Goal: Information Seeking & Learning: Learn about a topic

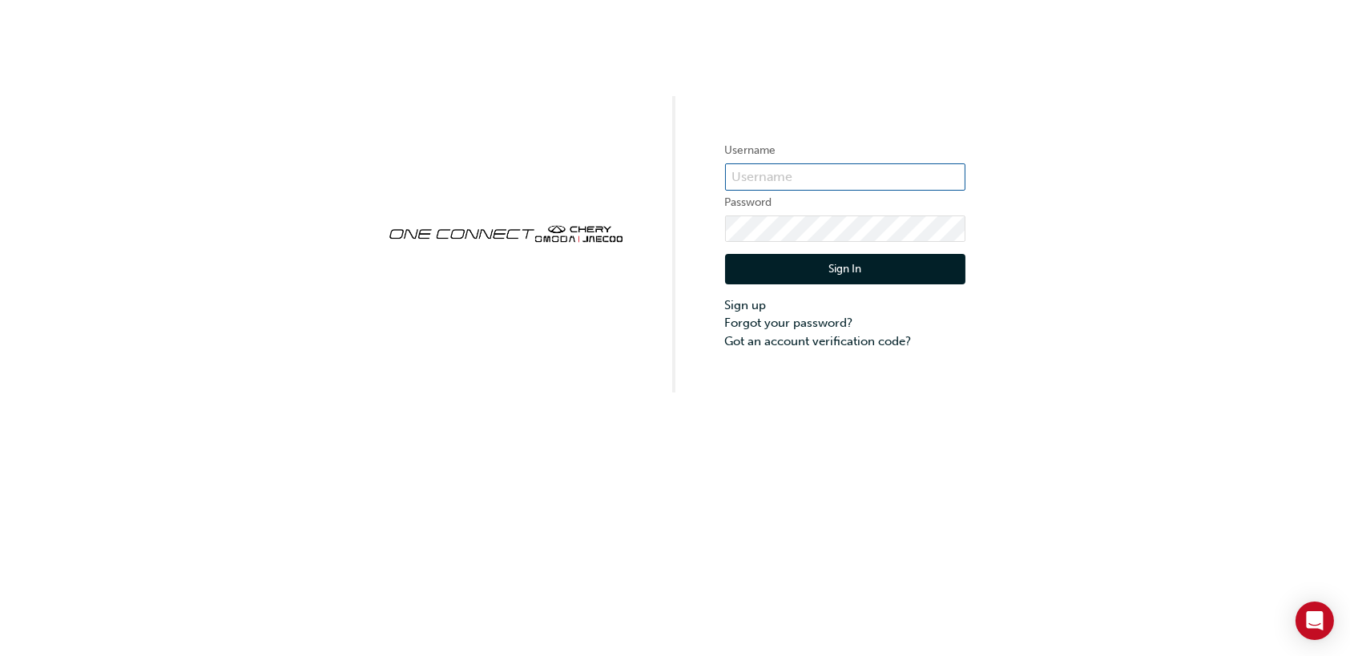
type input "[PERSON_NAME][EMAIL_ADDRESS][PERSON_NAME][DOMAIN_NAME]"
click at [818, 265] on button "Sign In" at bounding box center [845, 269] width 240 height 30
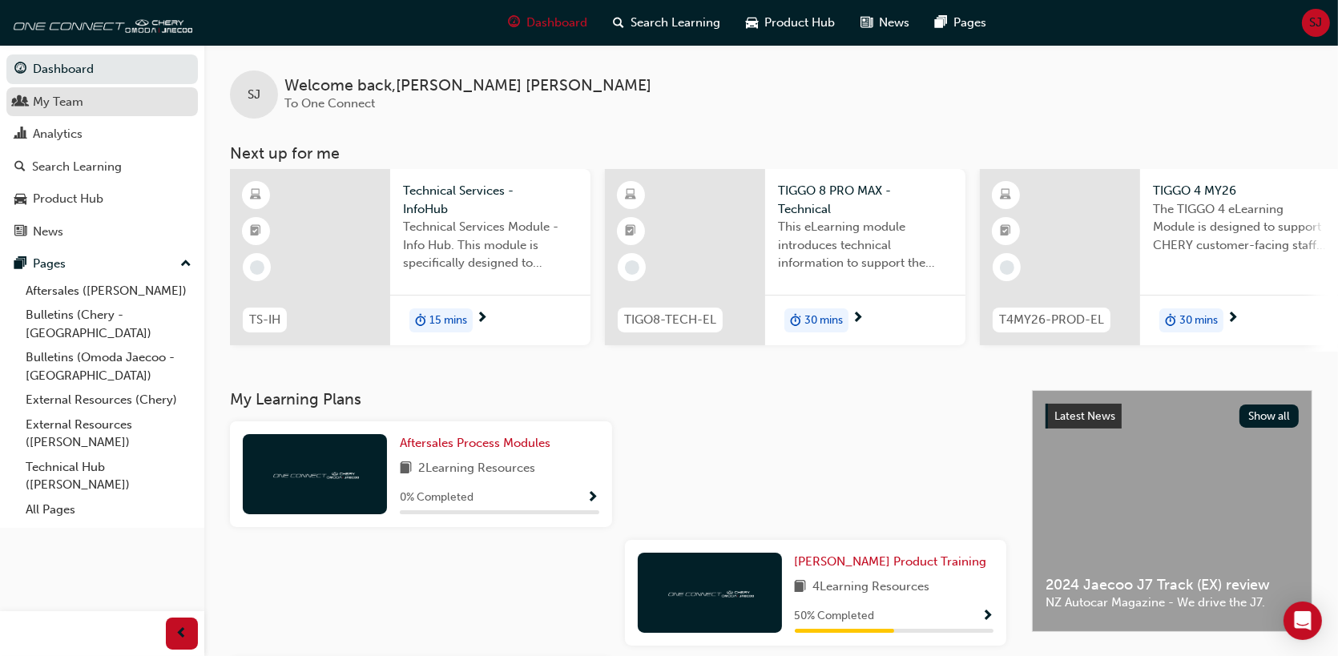
click at [96, 97] on div "My Team" at bounding box center [101, 102] width 175 height 20
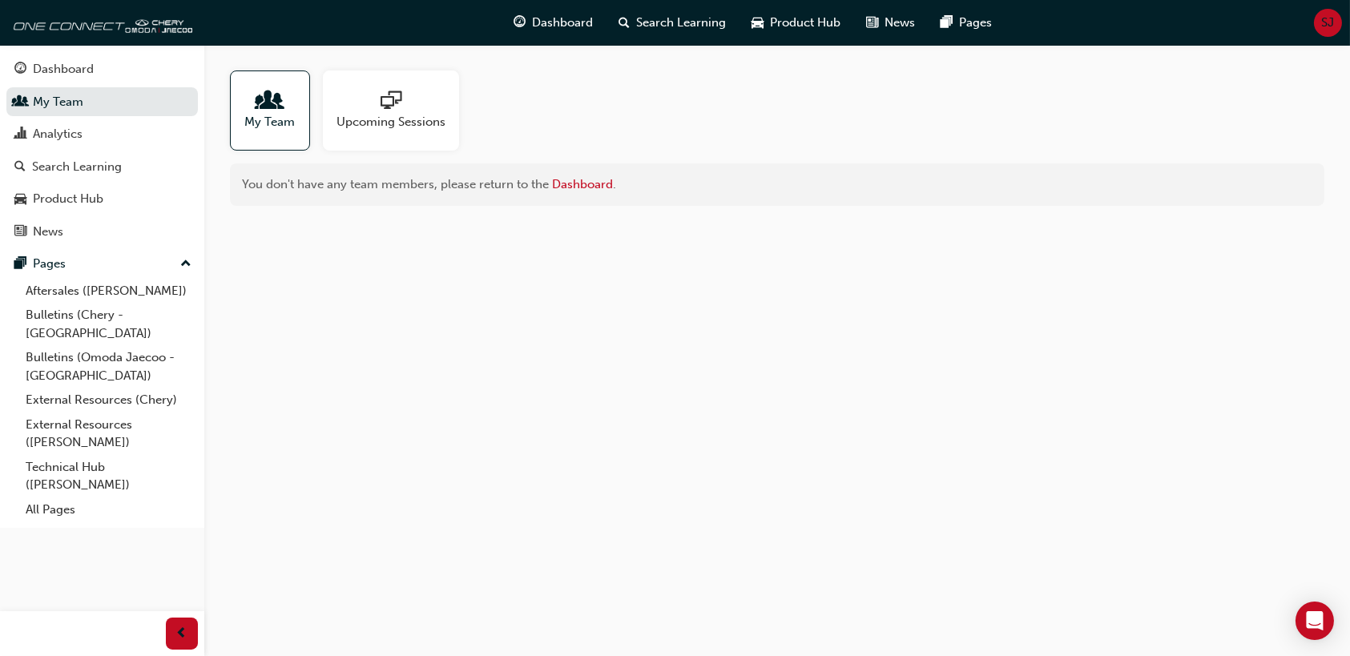
click at [264, 95] on span "people-icon" at bounding box center [270, 102] width 21 height 22
click at [266, 115] on span "My Team" at bounding box center [270, 122] width 50 height 18
click at [53, 497] on link "All Pages" at bounding box center [108, 509] width 179 height 25
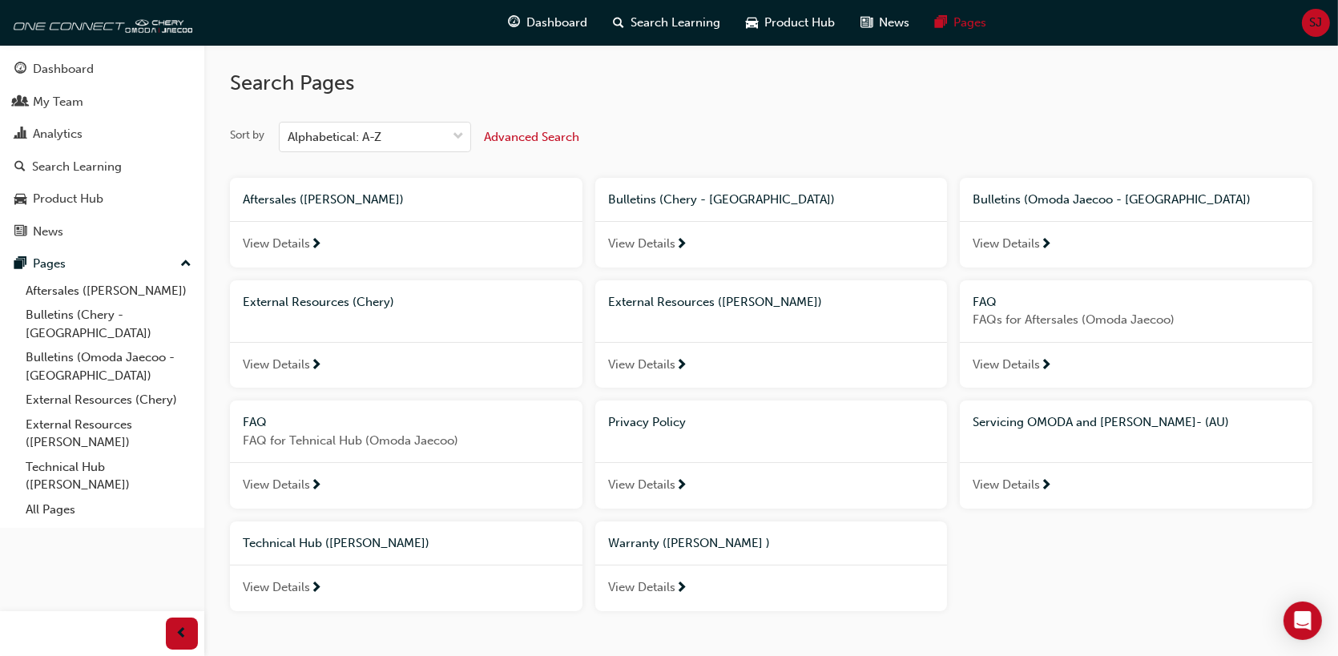
click at [300, 239] on span "View Details" at bounding box center [276, 244] width 67 height 18
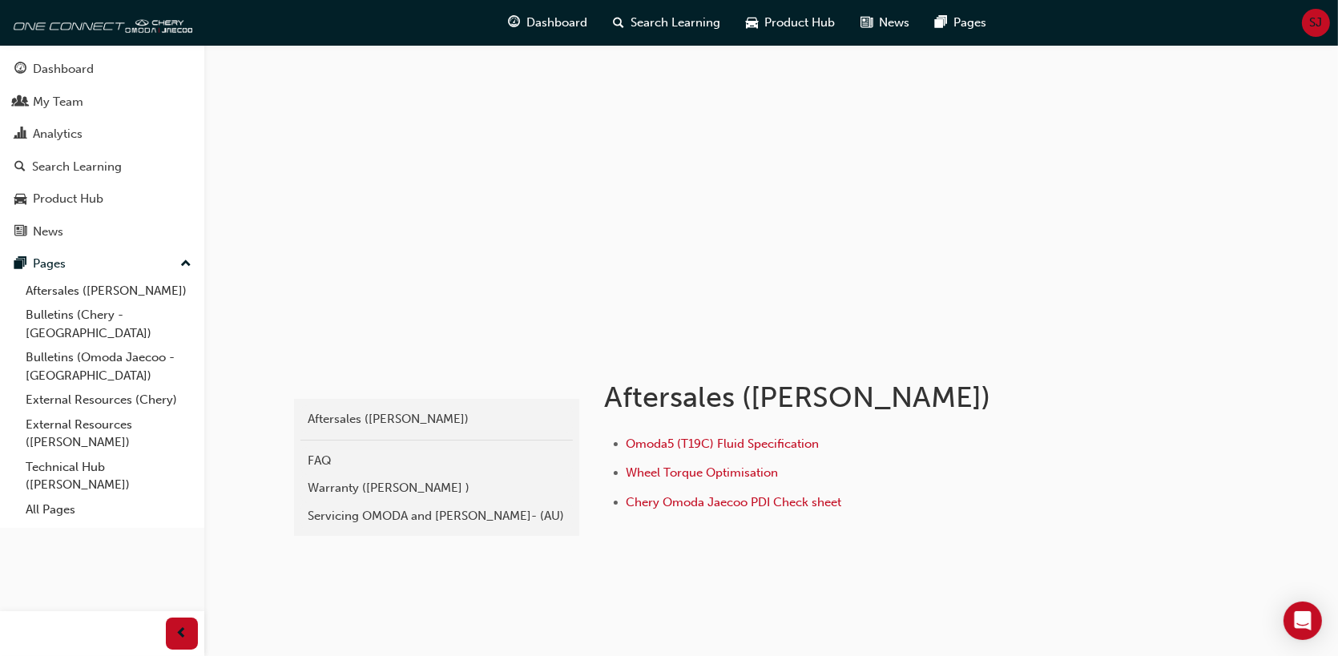
scroll to position [32, 0]
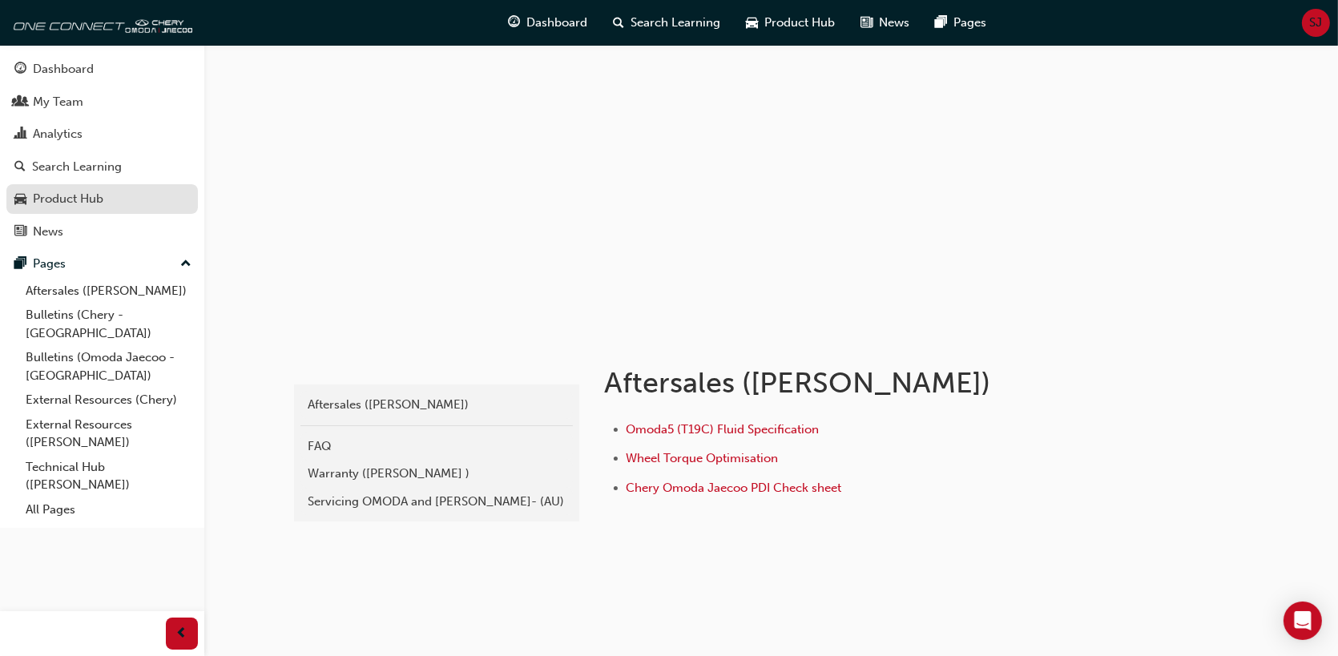
click at [119, 200] on div "Product Hub" at bounding box center [101, 199] width 175 height 20
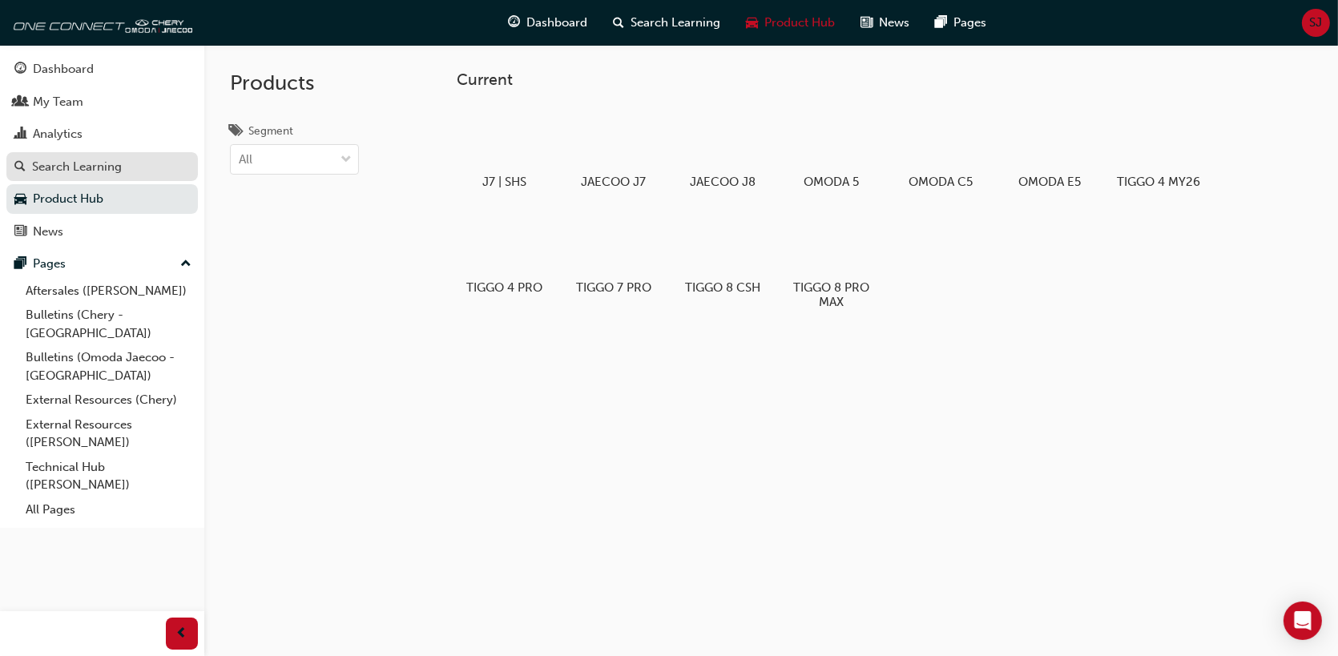
click at [86, 162] on div "Search Learning" at bounding box center [77, 167] width 90 height 18
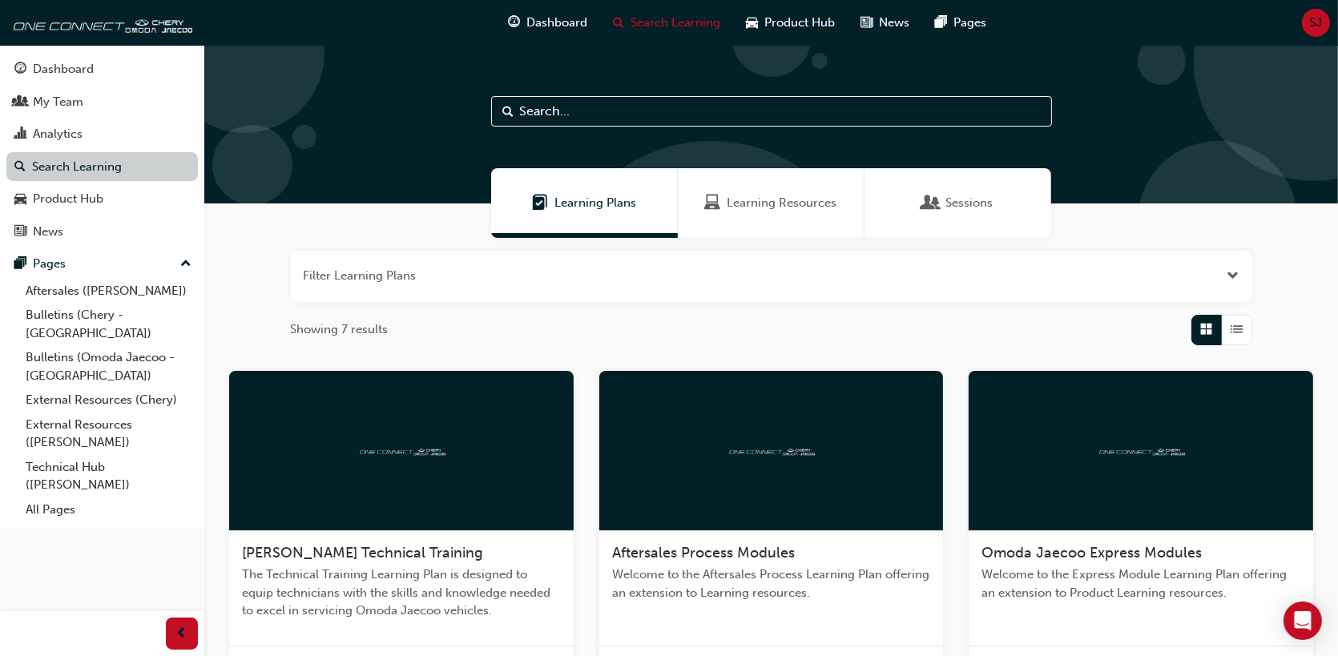
click at [89, 163] on link "Search Learning" at bounding box center [101, 167] width 191 height 30
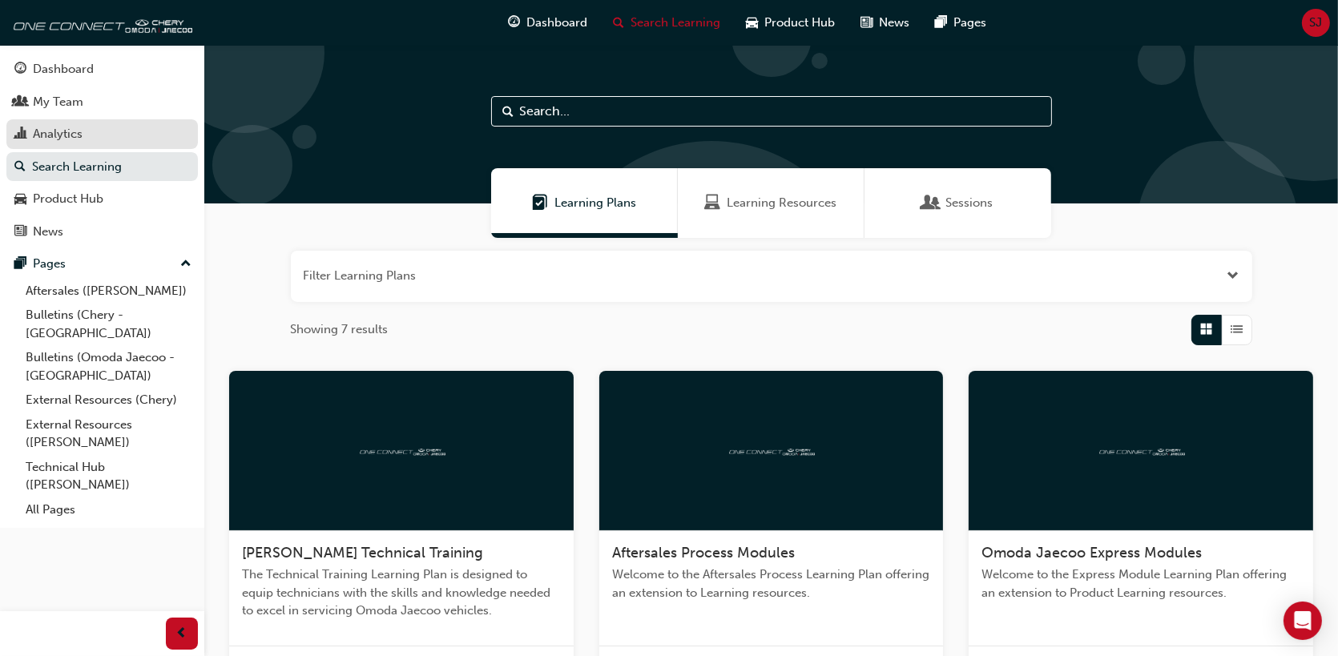
click at [89, 127] on div "Analytics" at bounding box center [101, 134] width 175 height 20
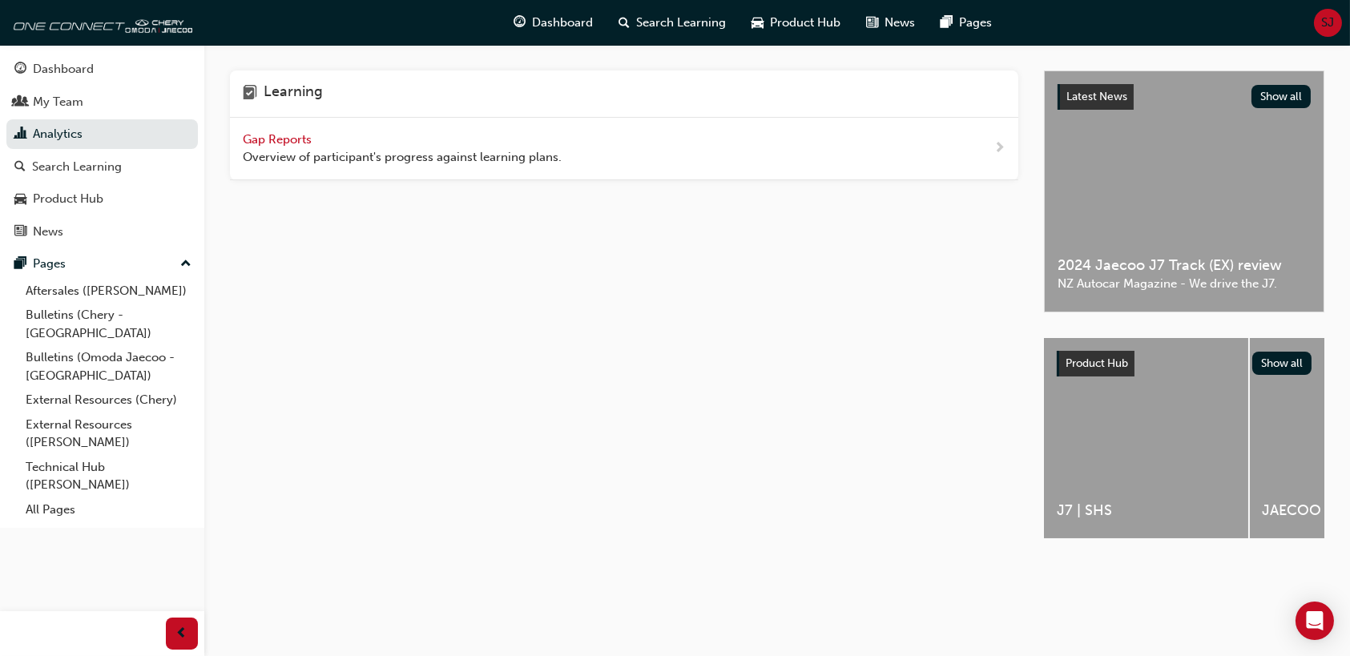
click at [266, 136] on span "Gap Reports" at bounding box center [279, 139] width 72 height 14
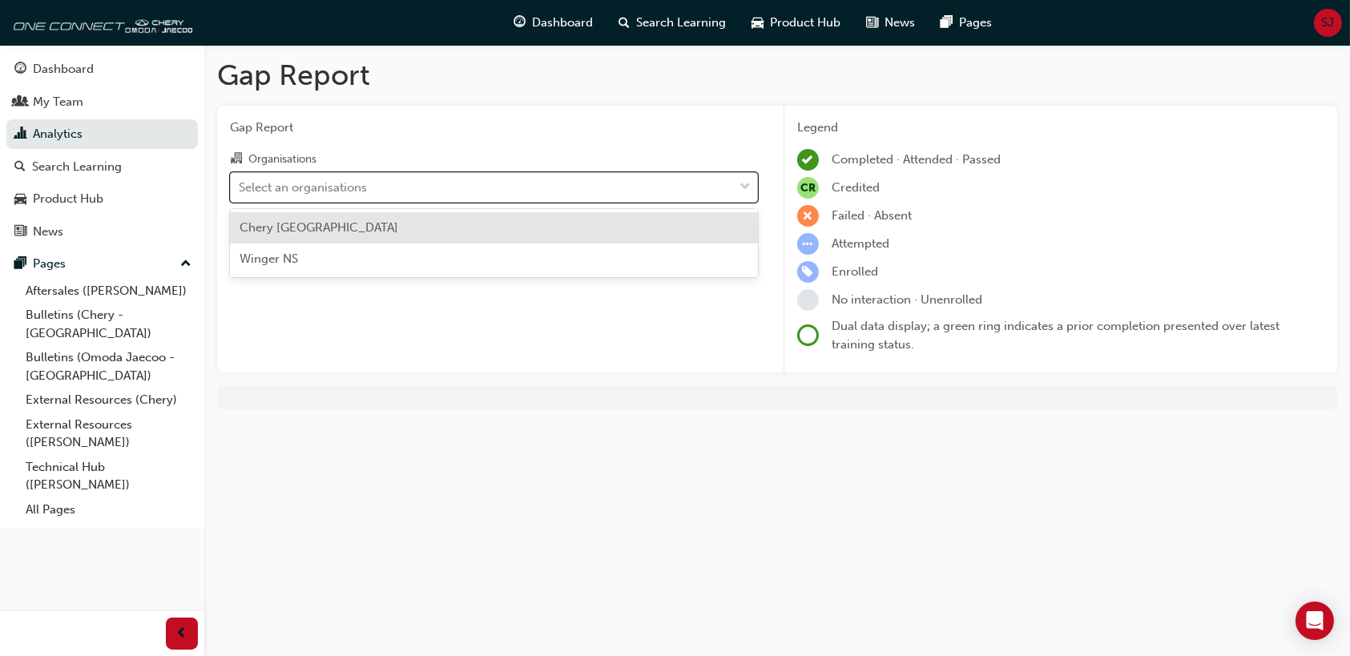
click at [562, 189] on div "Select an organisations" at bounding box center [482, 187] width 502 height 28
click at [240, 189] on input "Organisations option Chery North Shore focused, 1 of 2. 2 results available. Us…" at bounding box center [240, 186] width 2 height 14
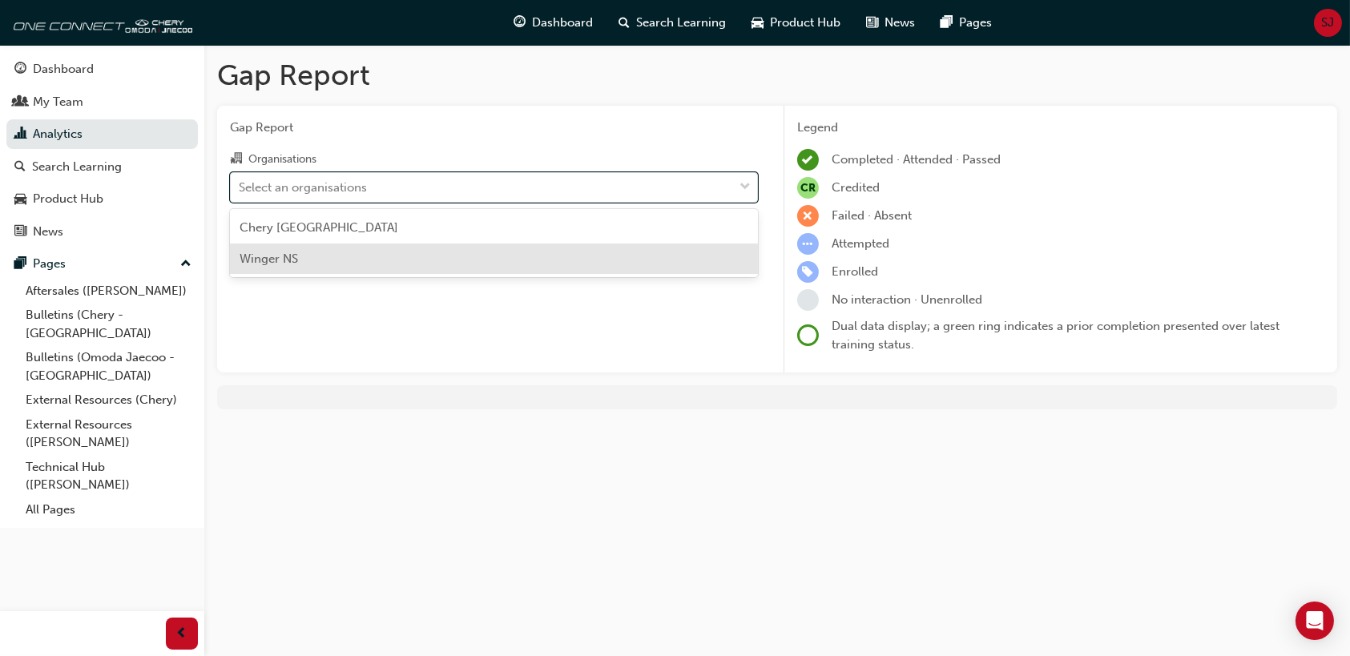
click at [543, 254] on div "Winger NS" at bounding box center [494, 259] width 528 height 31
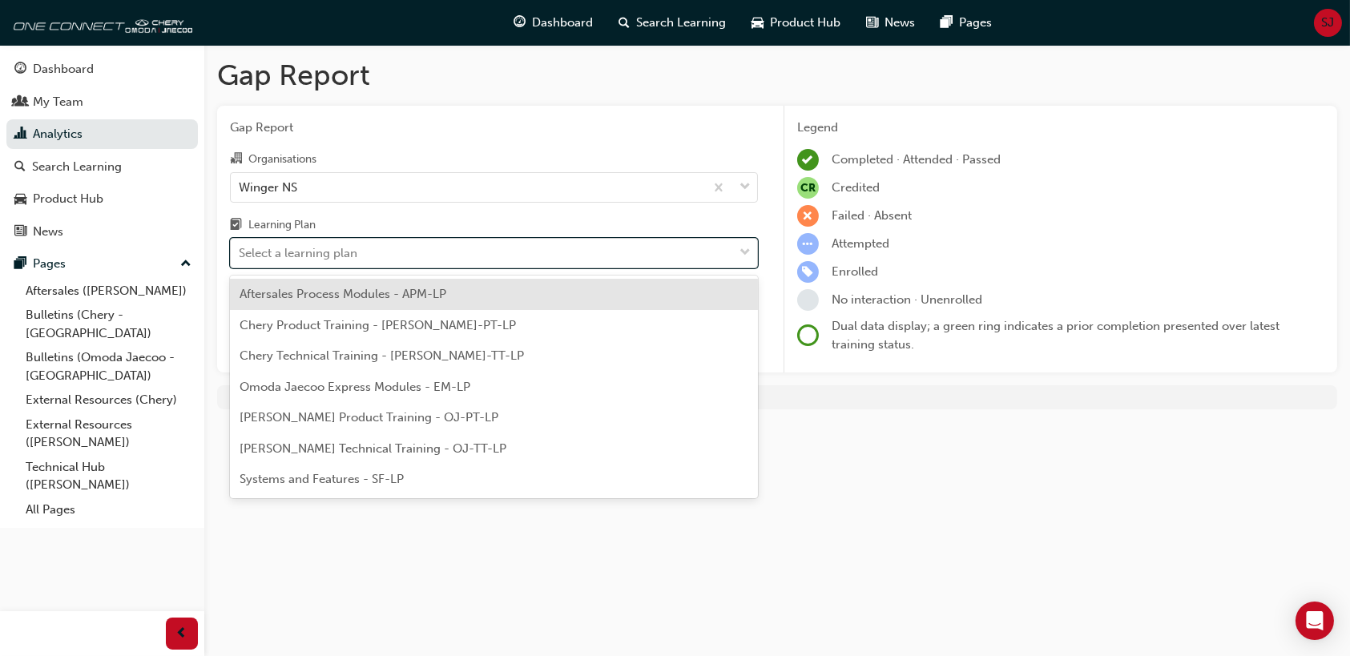
click at [630, 251] on div "Select a learning plan" at bounding box center [482, 254] width 502 height 28
click at [240, 251] on input "Learning Plan option Aftersales Process Modules - APM-LP focused, 1 of 7. 7 res…" at bounding box center [240, 253] width 2 height 14
click at [623, 256] on div "Select a learning plan" at bounding box center [482, 254] width 502 height 28
click at [240, 256] on input "Learning Plan option Aftersales Process Modules - APM-LP focused, 1 of 7. 7 res…" at bounding box center [240, 253] width 2 height 14
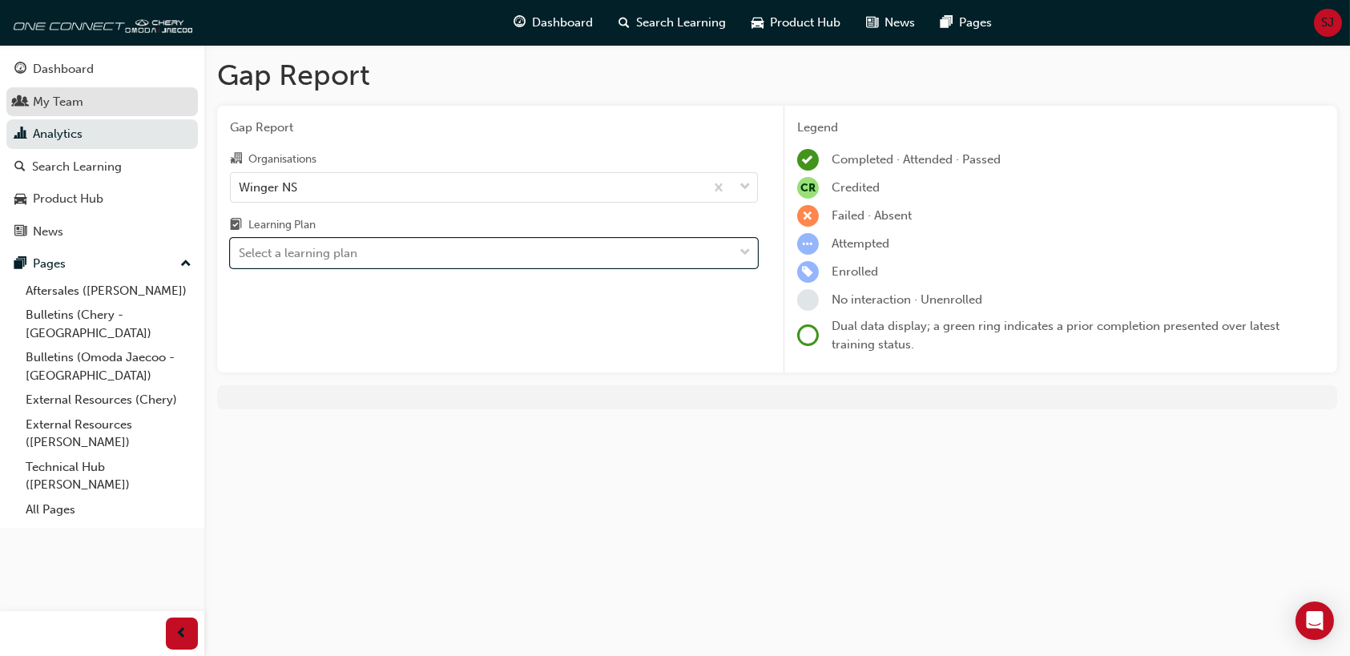
click at [51, 103] on div "My Team" at bounding box center [58, 102] width 50 height 18
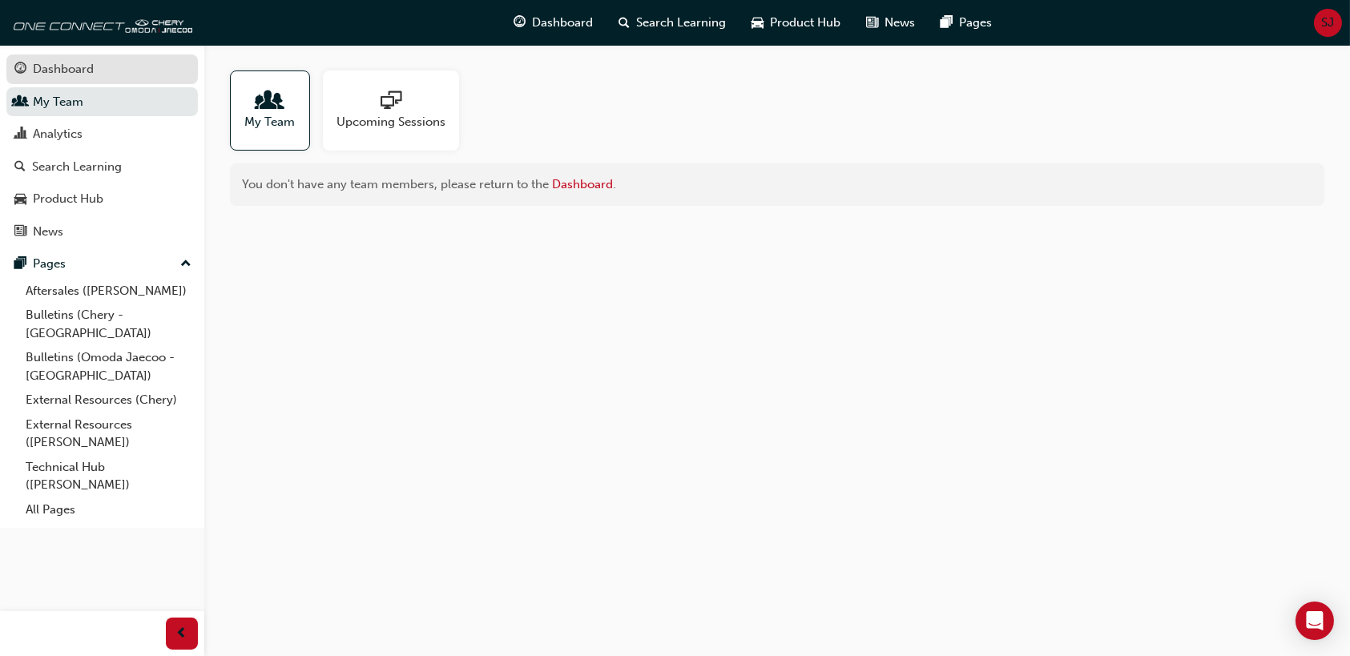
click at [66, 70] on div "Dashboard" at bounding box center [63, 69] width 61 height 18
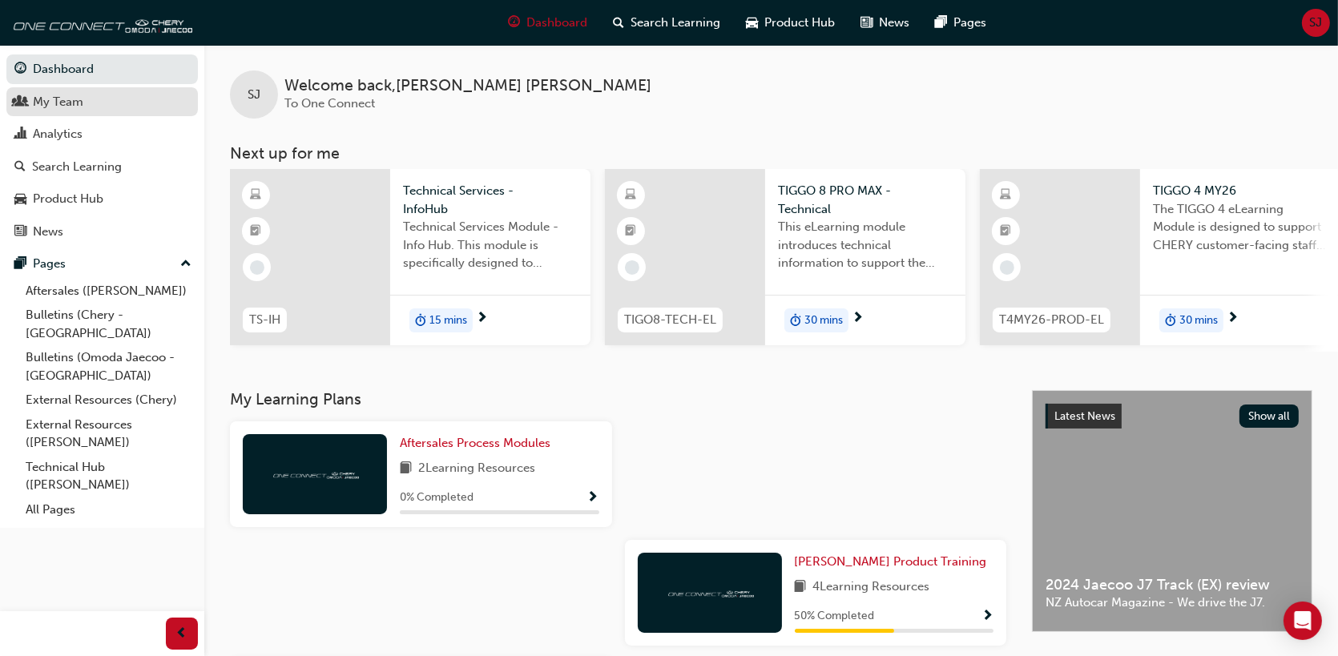
click at [118, 102] on div "My Team" at bounding box center [101, 102] width 175 height 20
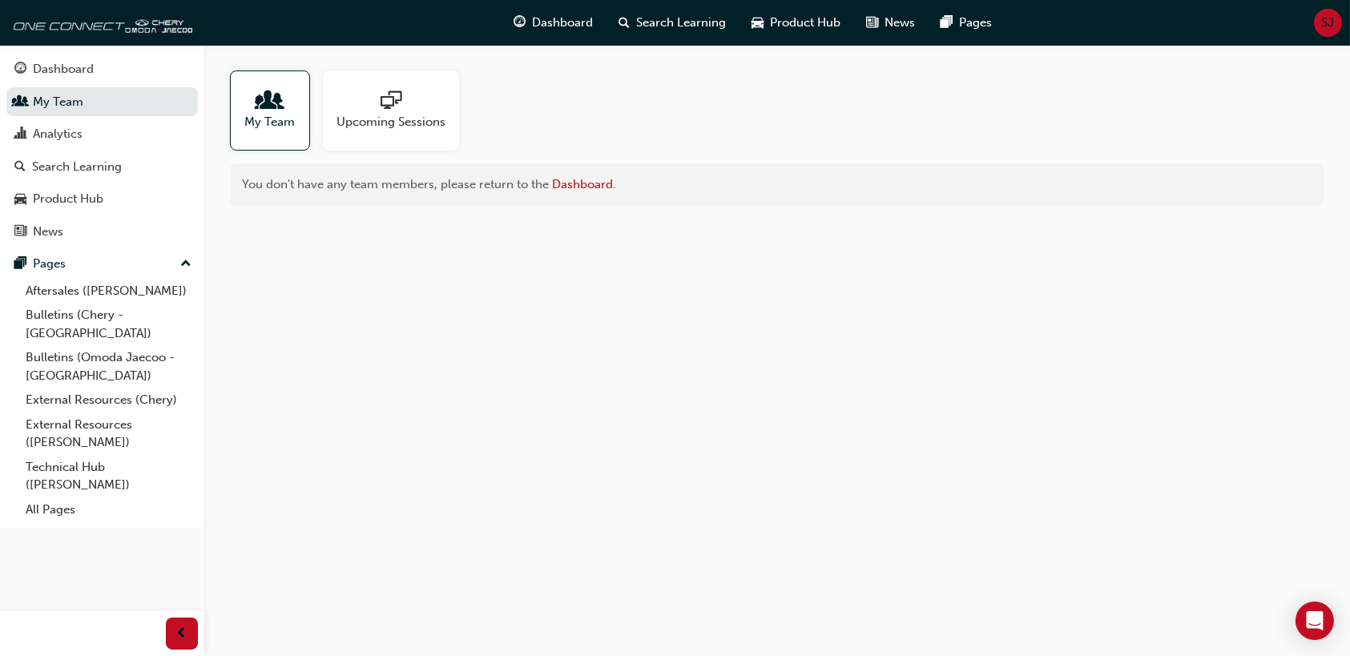
click at [400, 105] on span "sessionType_ONLINE_URL-icon" at bounding box center [391, 102] width 21 height 22
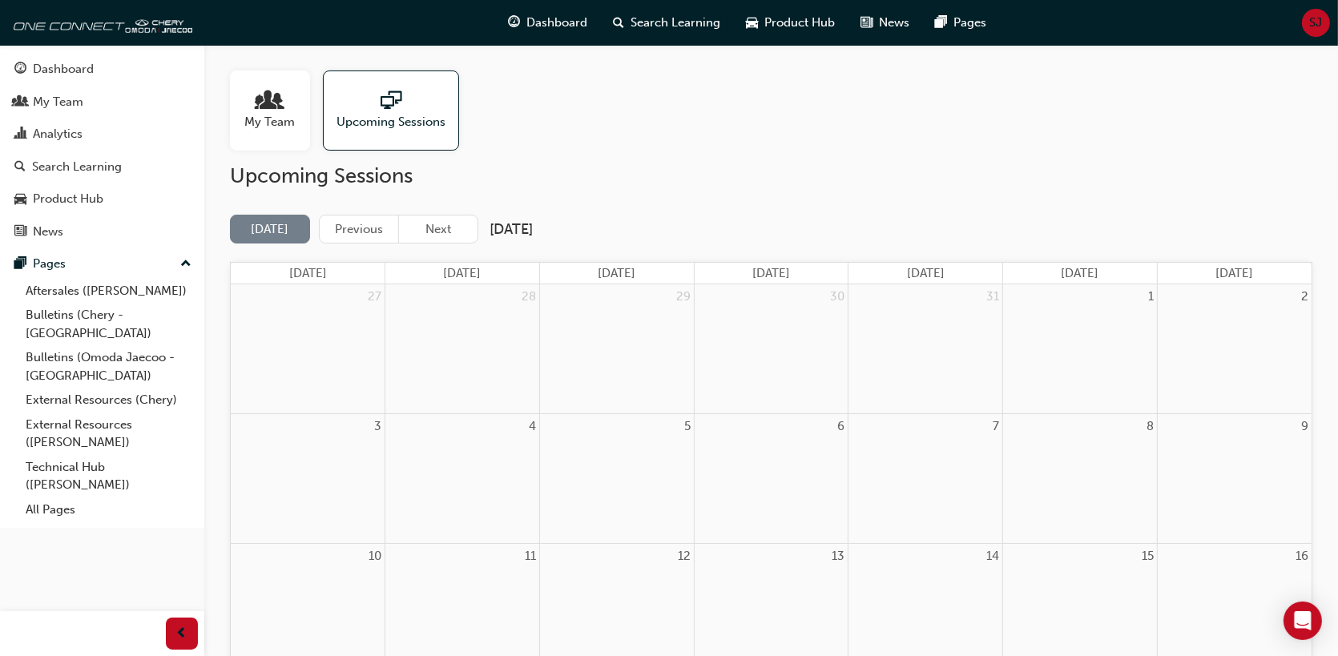
click at [273, 94] on span "people-icon" at bounding box center [270, 102] width 21 height 22
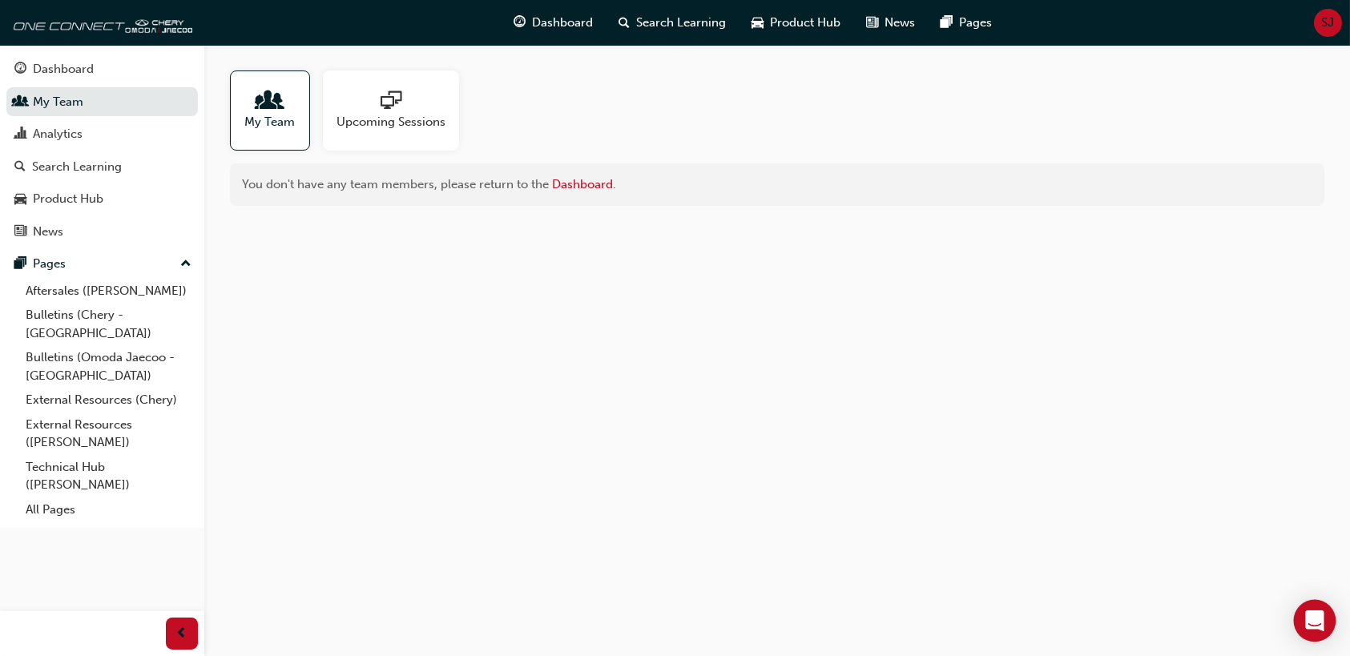
click at [1308, 621] on icon "Open Intercom Messenger" at bounding box center [1314, 620] width 18 height 21
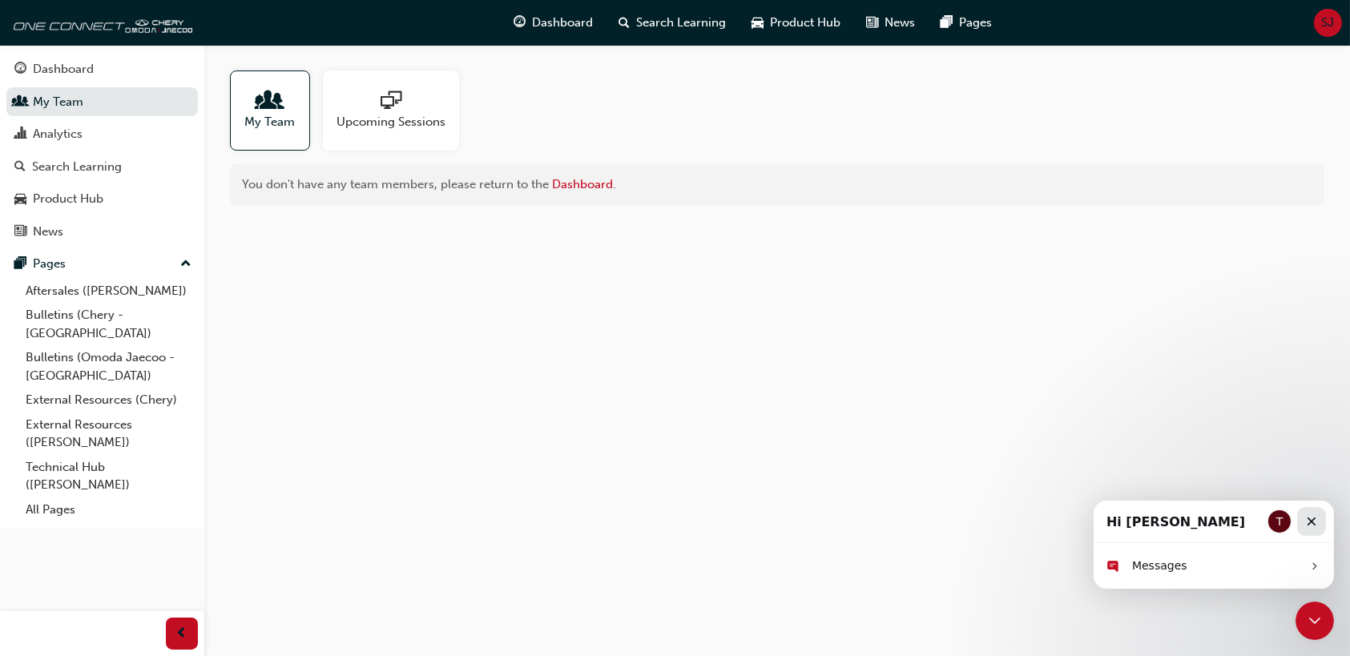
click at [1309, 524] on icon "Close" at bounding box center [1310, 521] width 13 height 13
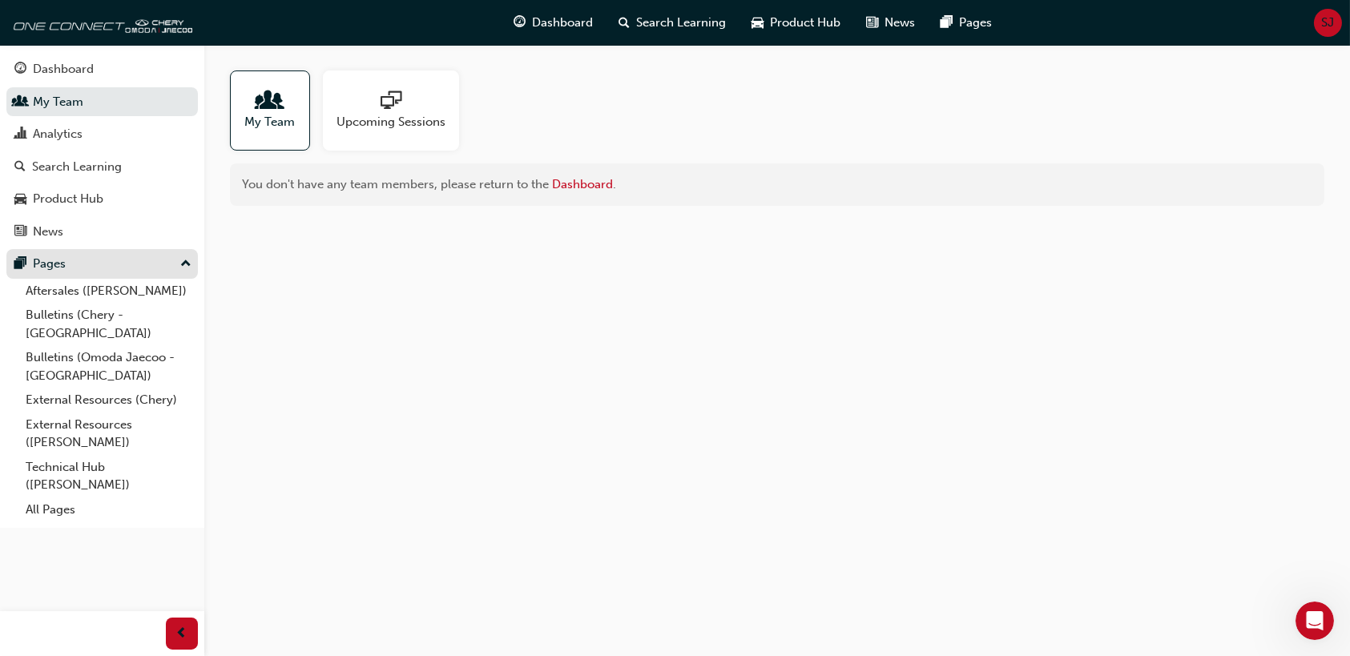
click at [86, 262] on div "Pages" at bounding box center [101, 264] width 175 height 20
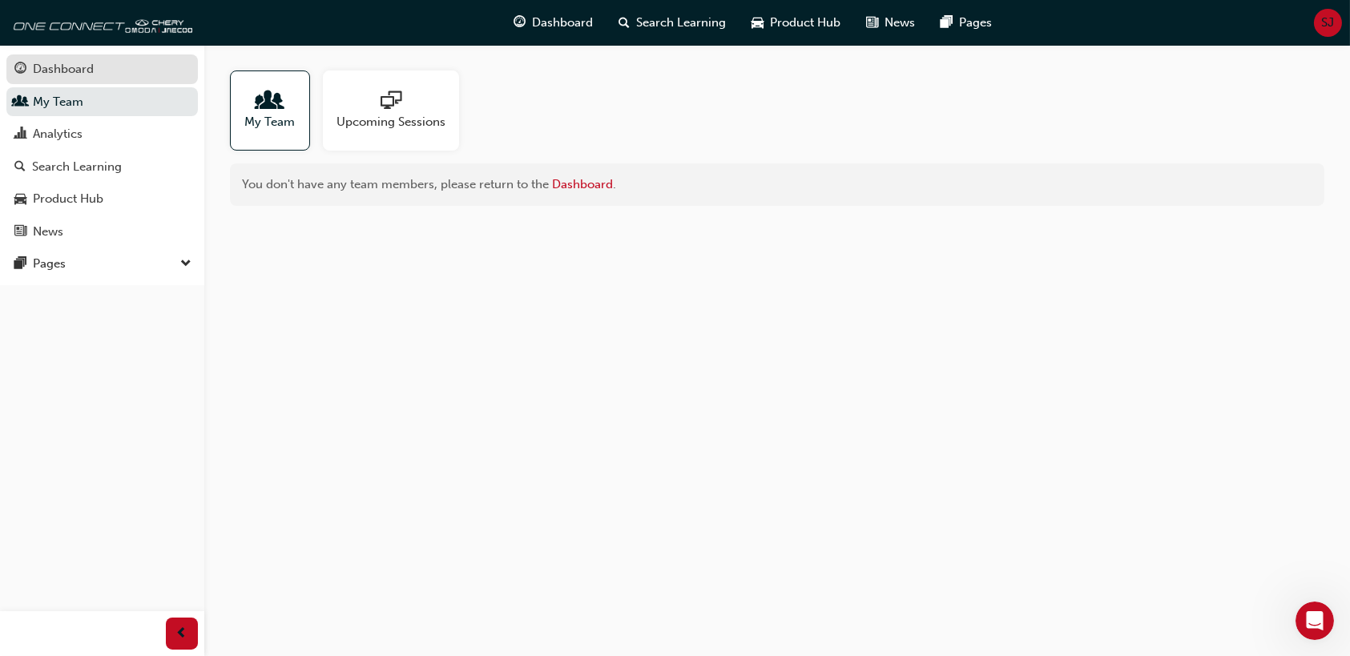
click at [58, 66] on div "Dashboard" at bounding box center [63, 69] width 61 height 18
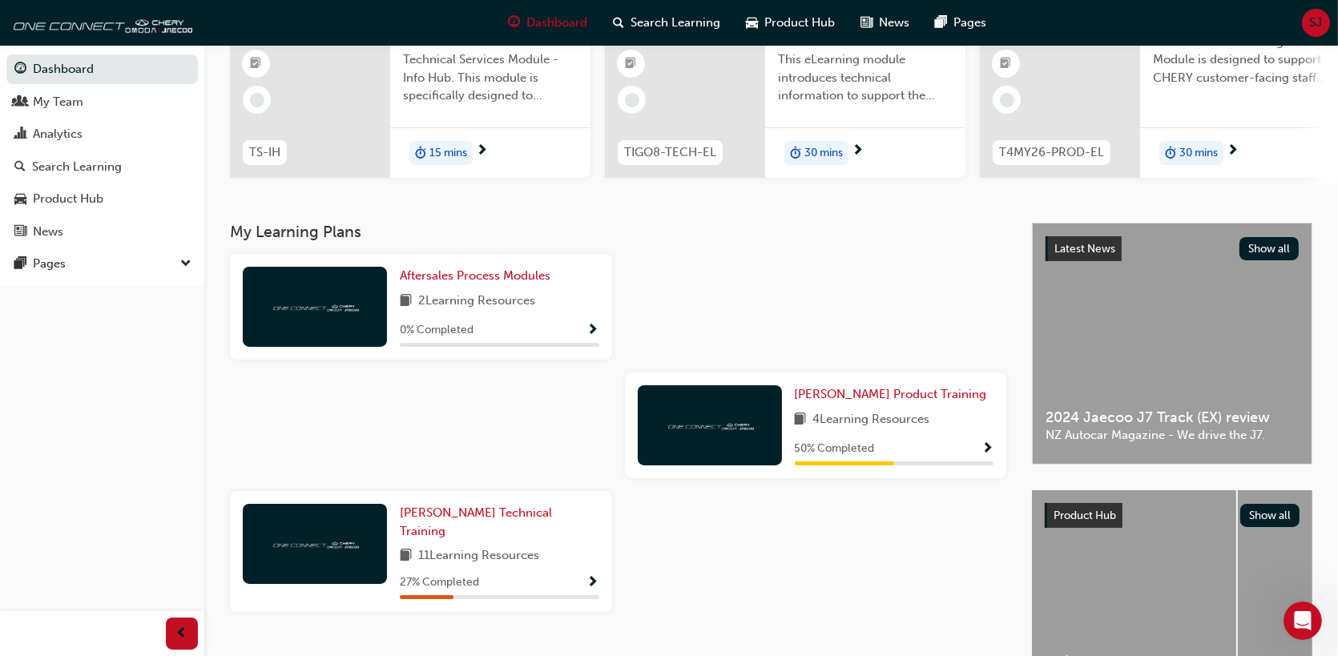
scroll to position [80, 0]
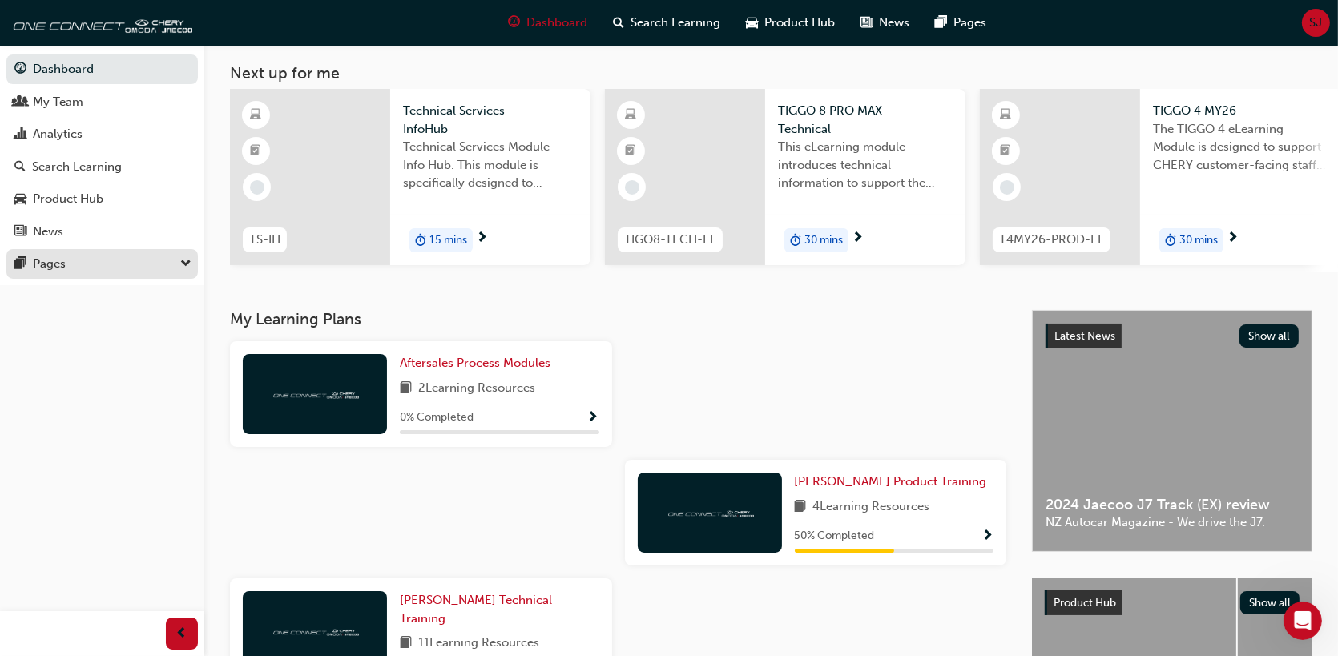
click at [58, 261] on div "Pages" at bounding box center [49, 264] width 33 height 18
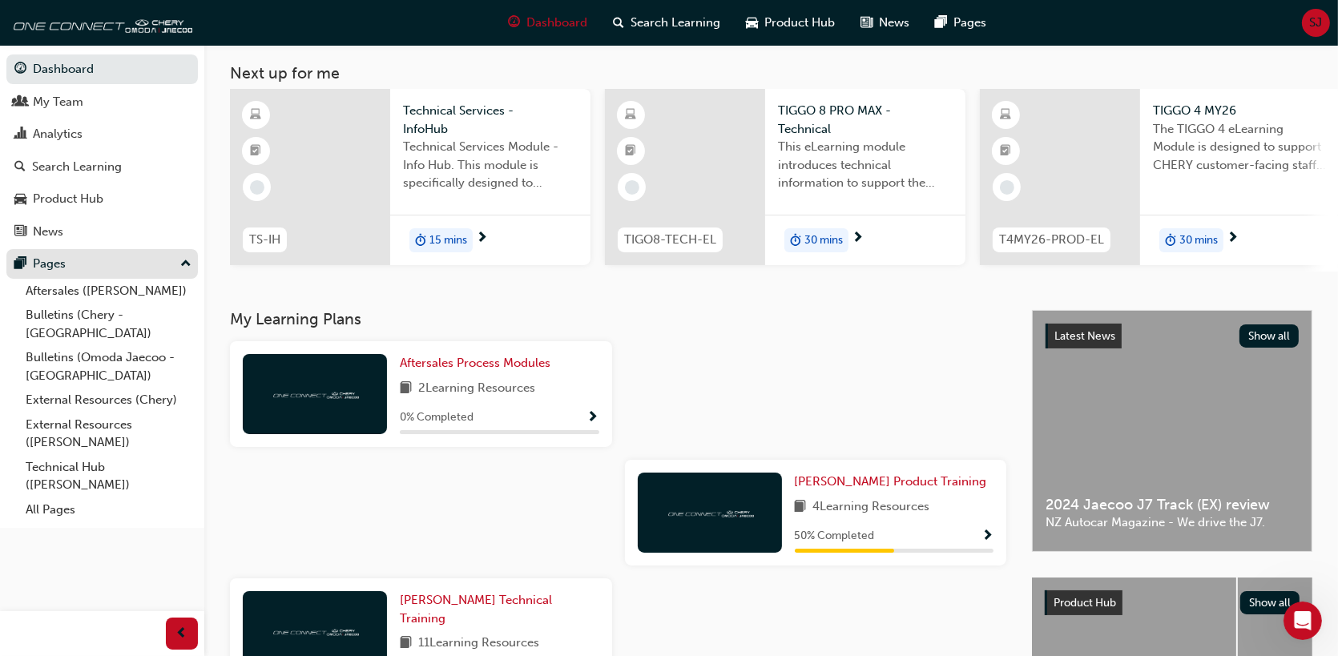
click at [61, 258] on div "Pages" at bounding box center [49, 264] width 33 height 18
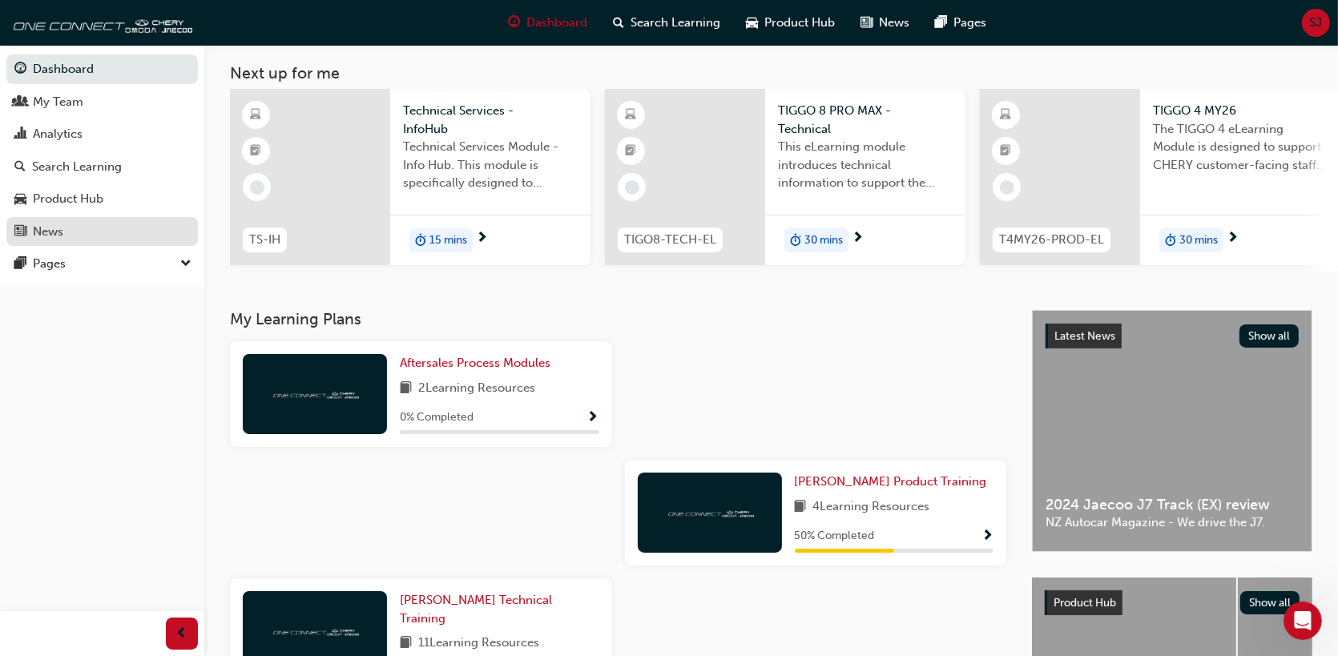
click at [62, 233] on div "News" at bounding box center [48, 232] width 30 height 18
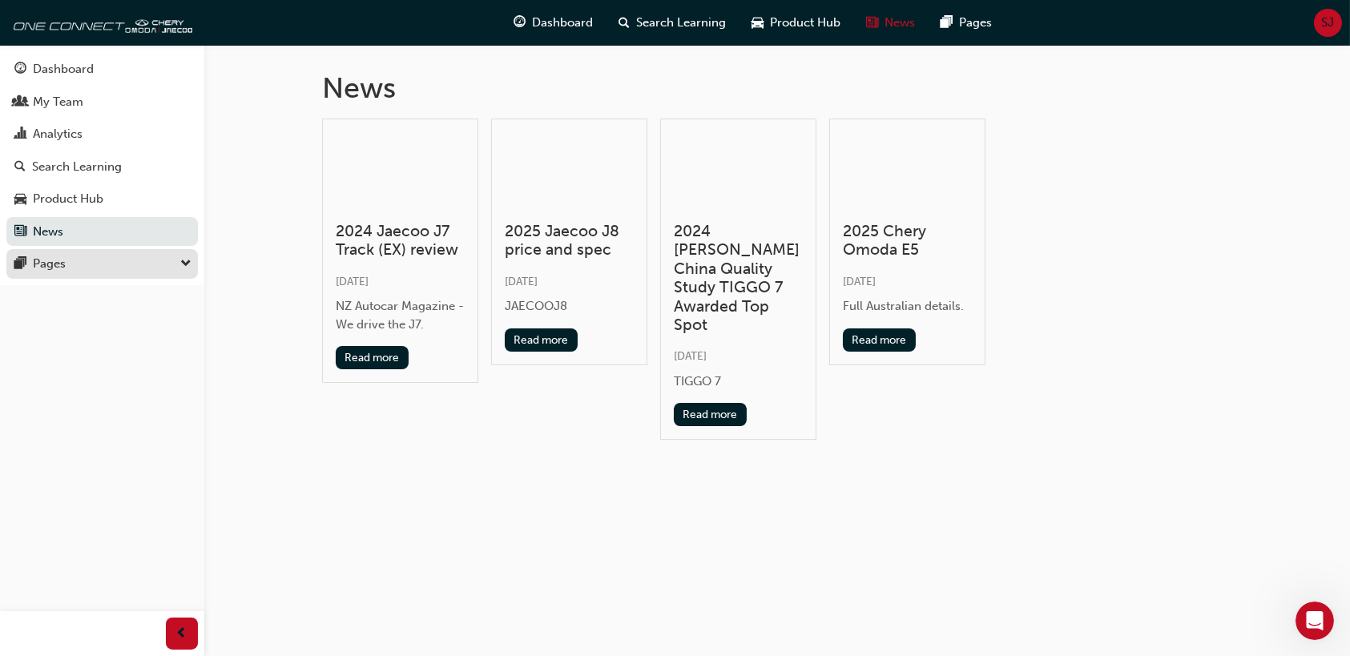
click at [74, 260] on div "Pages" at bounding box center [101, 264] width 175 height 20
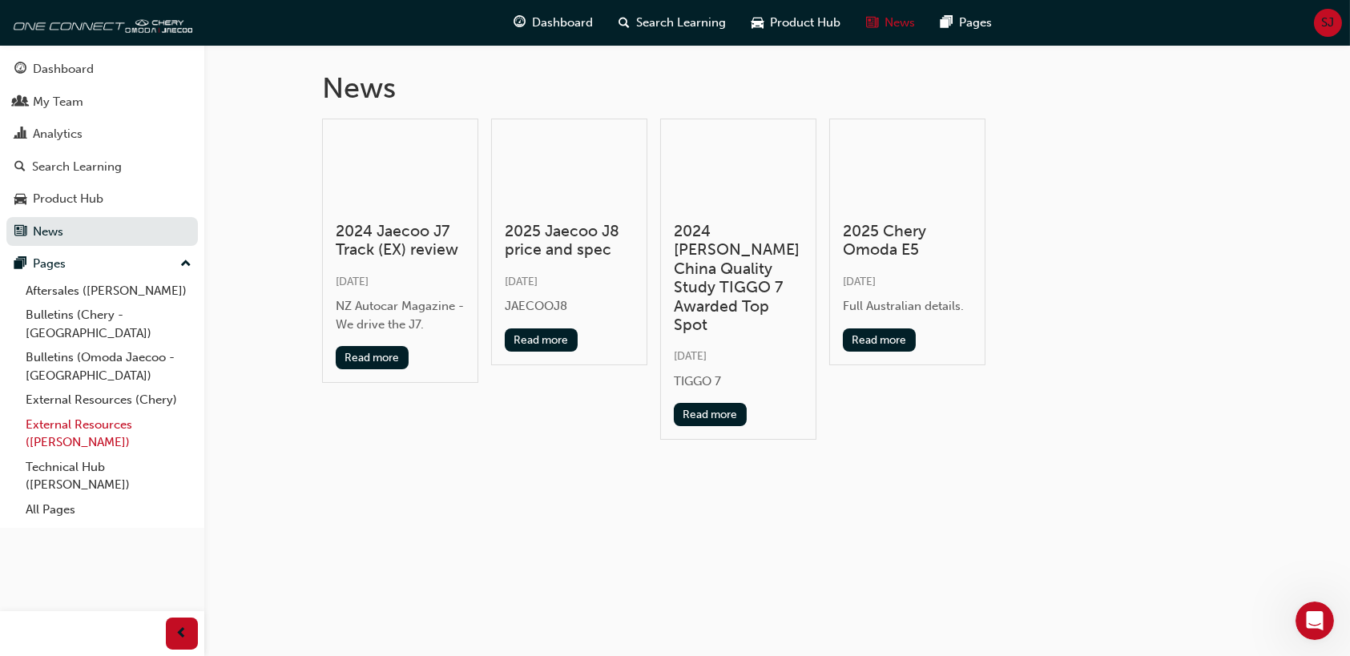
click at [66, 413] on link "External Resources ([PERSON_NAME])" at bounding box center [108, 434] width 179 height 42
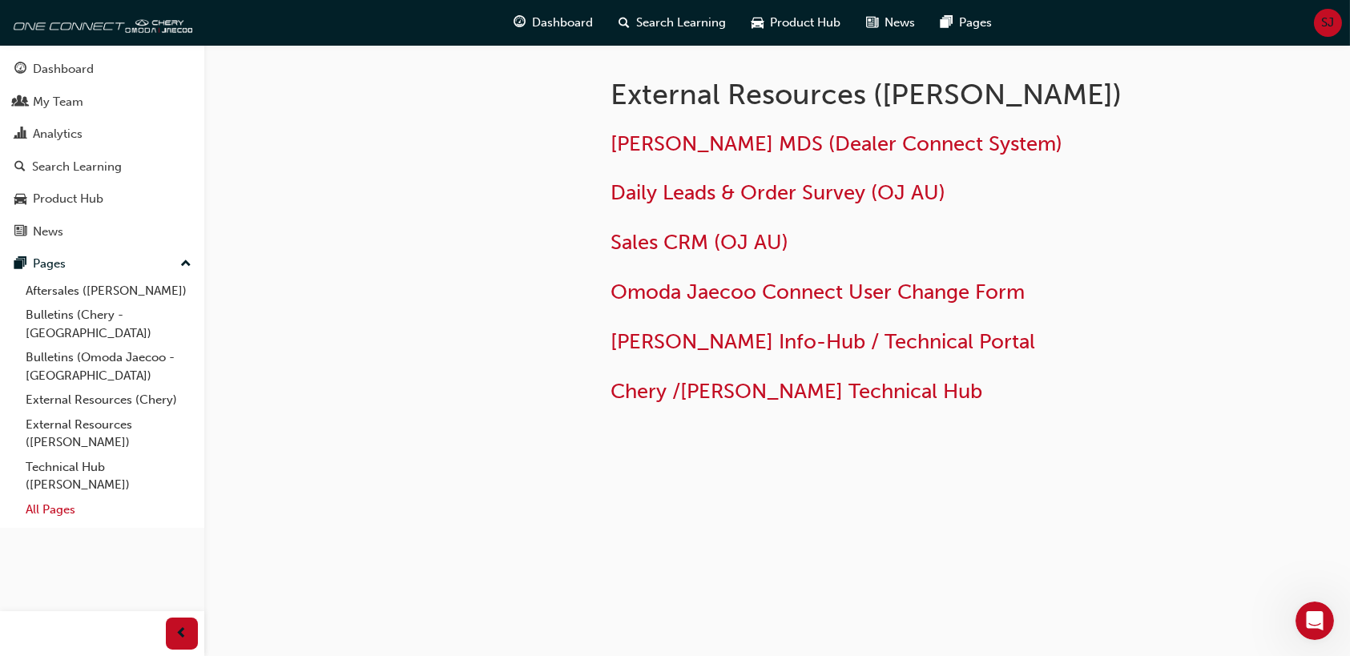
click at [58, 497] on link "All Pages" at bounding box center [108, 509] width 179 height 25
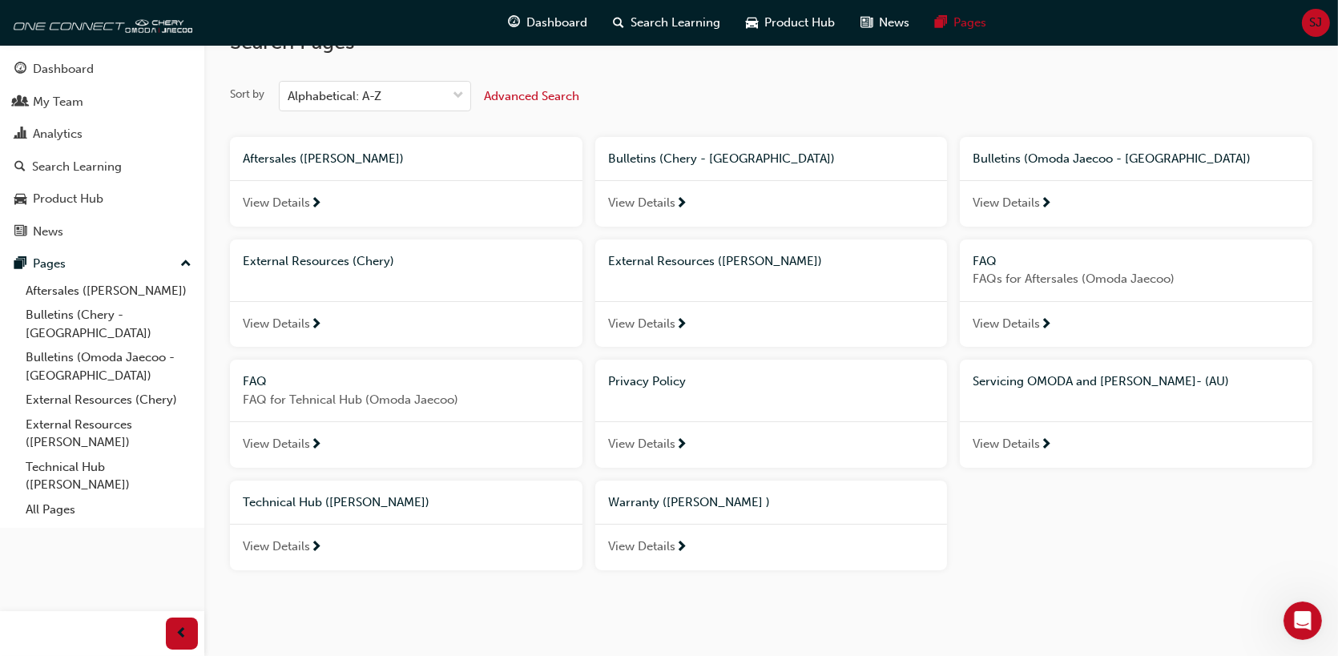
scroll to position [60, 0]
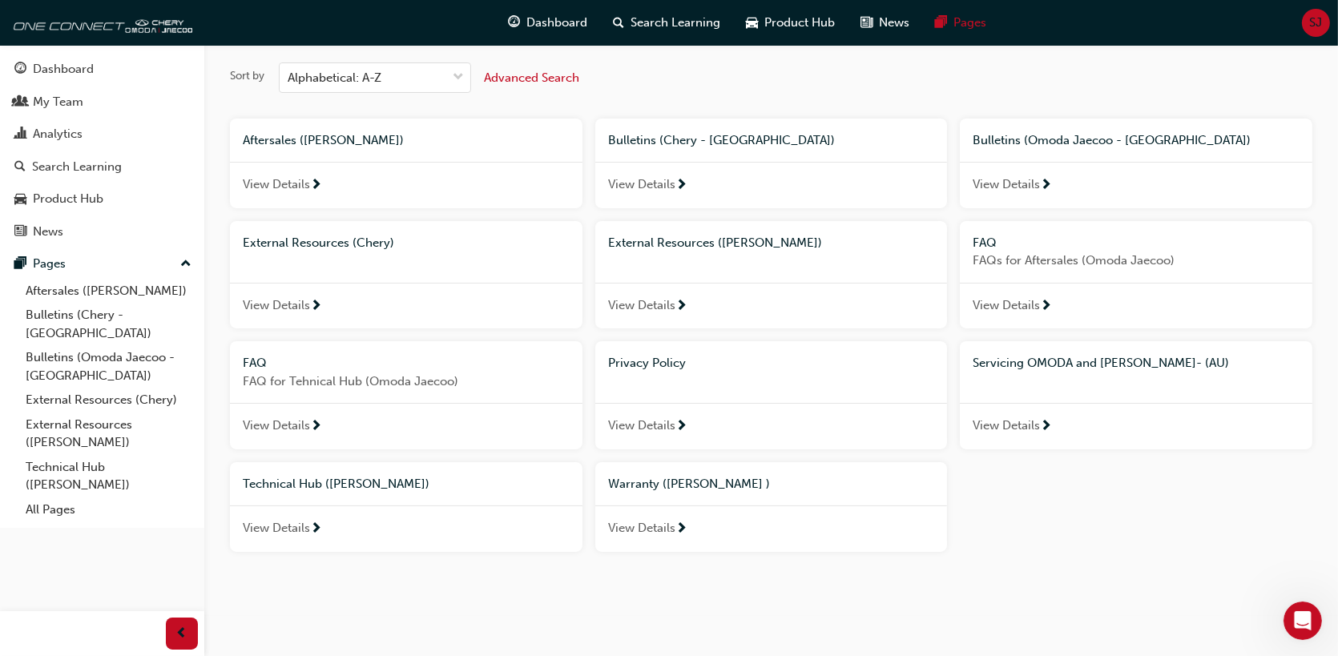
click at [1035, 301] on span "View Details" at bounding box center [1005, 305] width 67 height 18
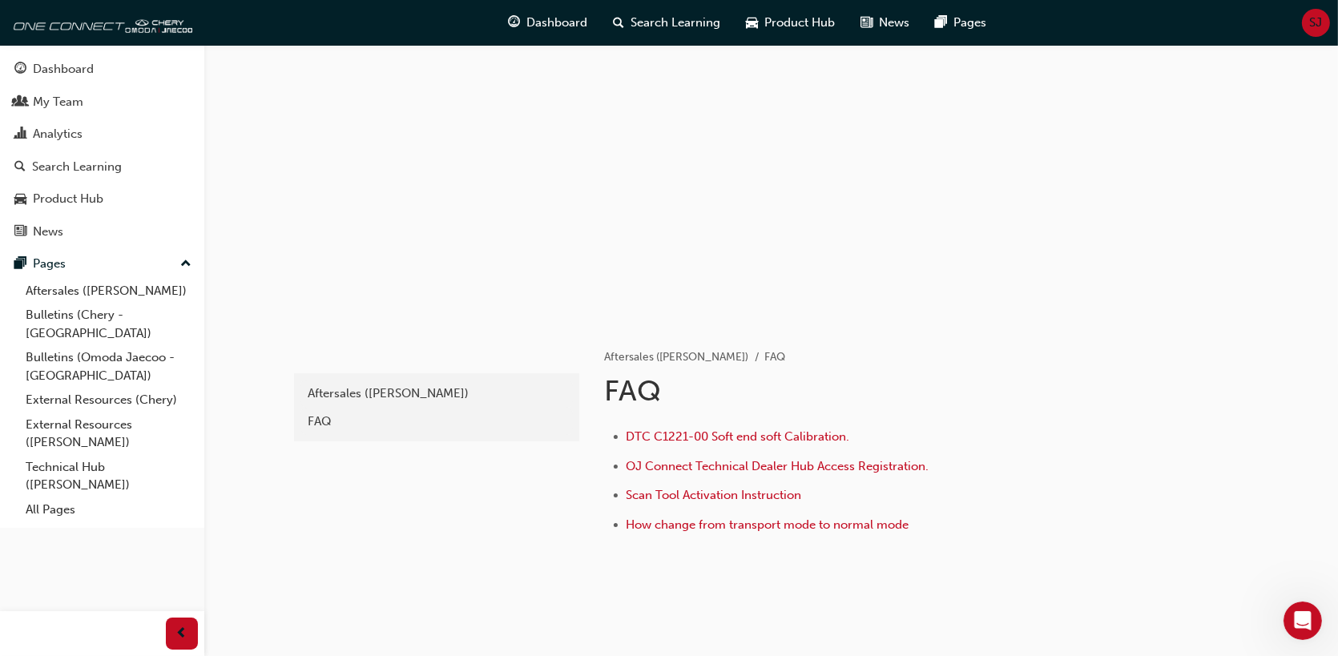
scroll to position [80, 0]
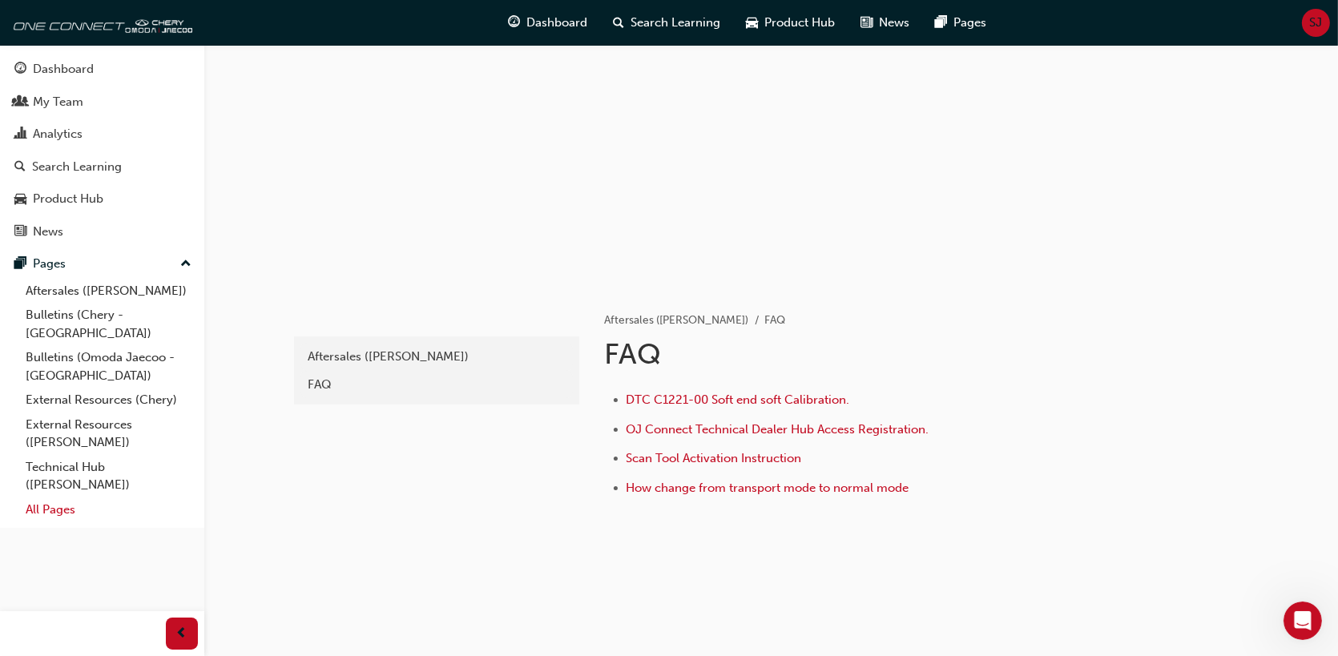
click at [51, 498] on link "All Pages" at bounding box center [108, 509] width 179 height 25
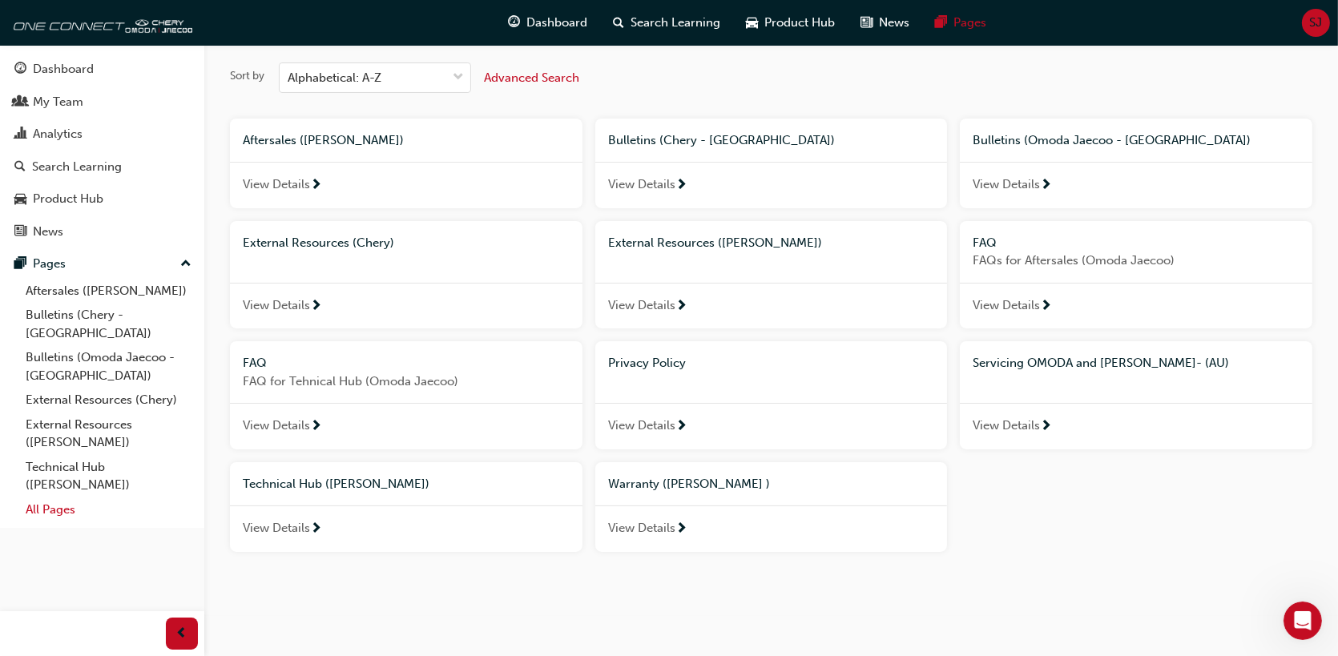
scroll to position [60, 0]
click at [306, 420] on span "View Details" at bounding box center [276, 426] width 67 height 18
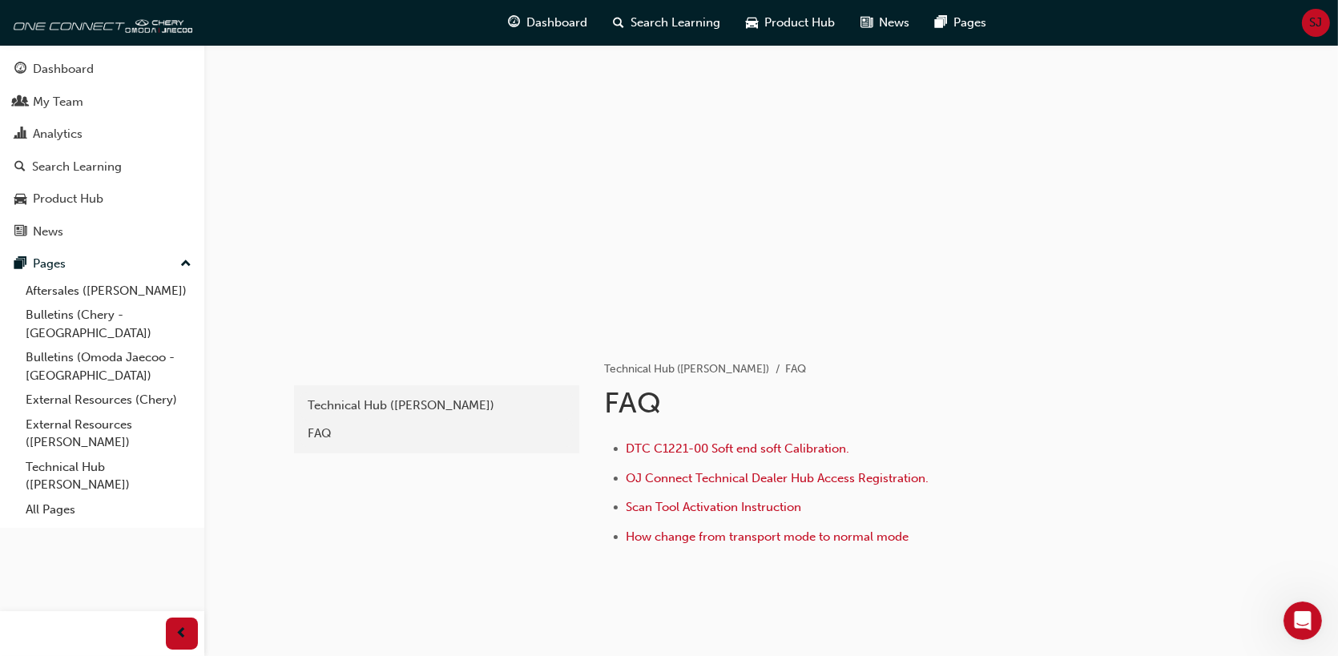
scroll to position [80, 0]
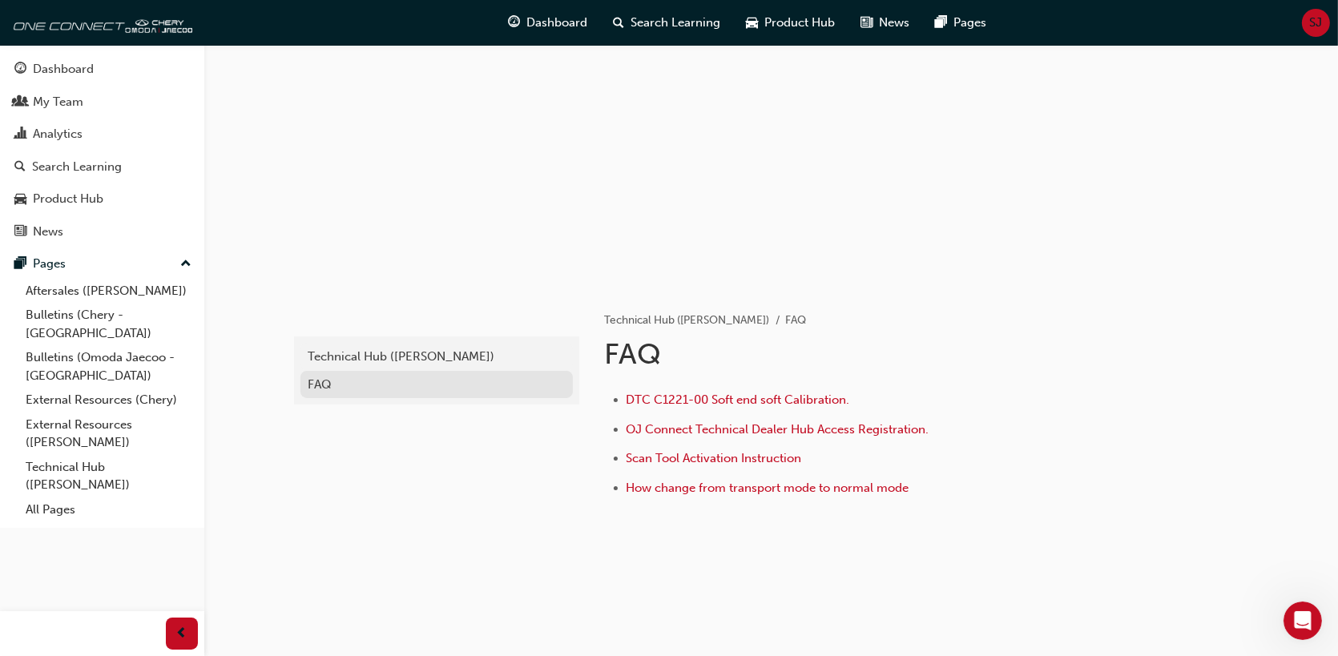
click at [346, 385] on div "FAQ" at bounding box center [436, 385] width 256 height 18
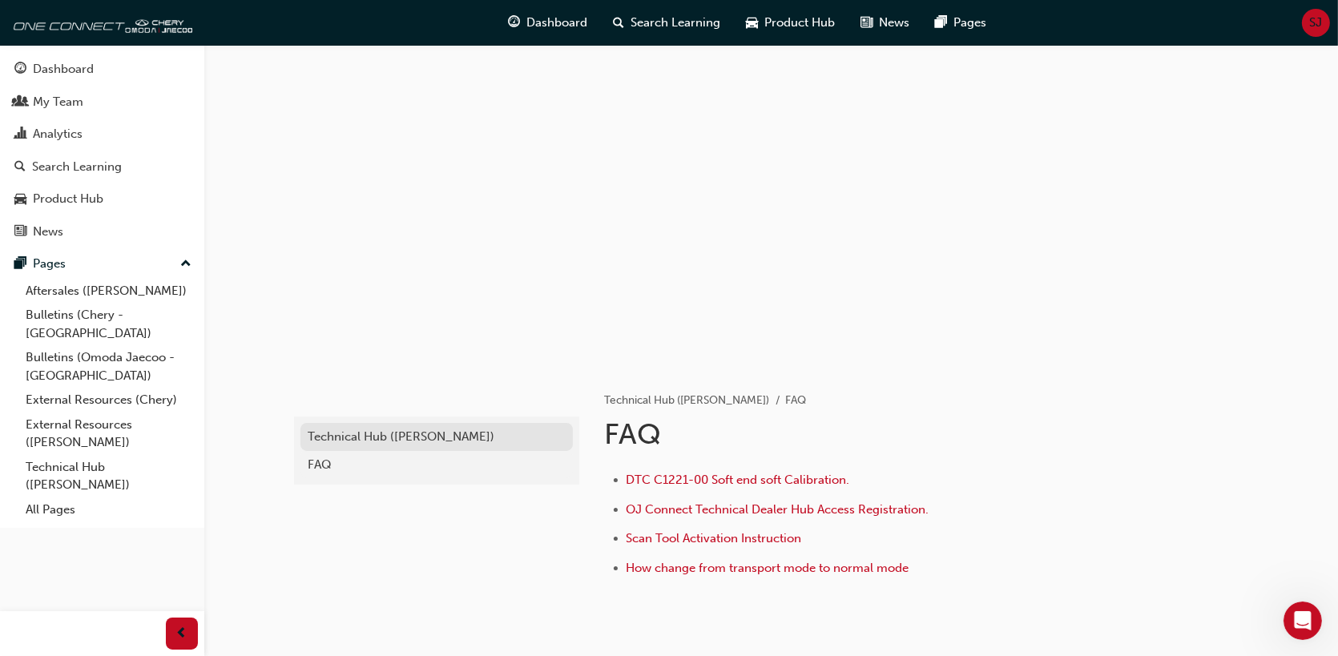
click at [406, 433] on div "Technical Hub ([PERSON_NAME])" at bounding box center [436, 437] width 256 height 18
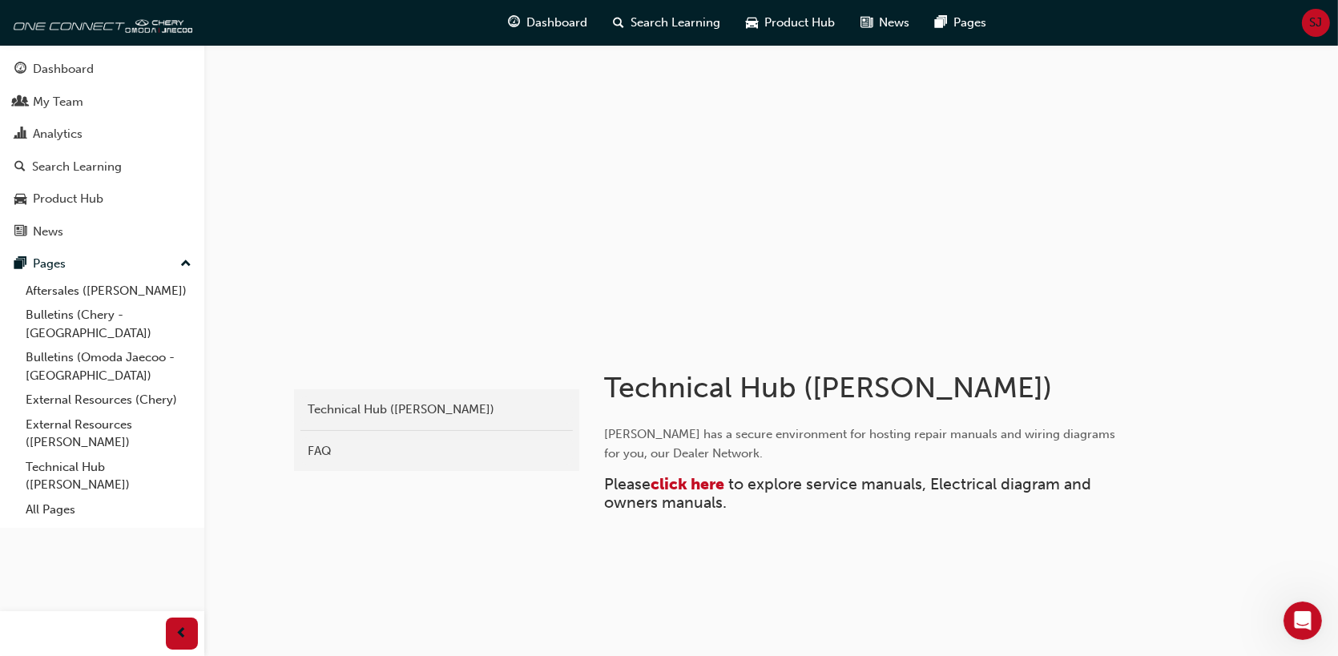
scroll to position [50, 0]
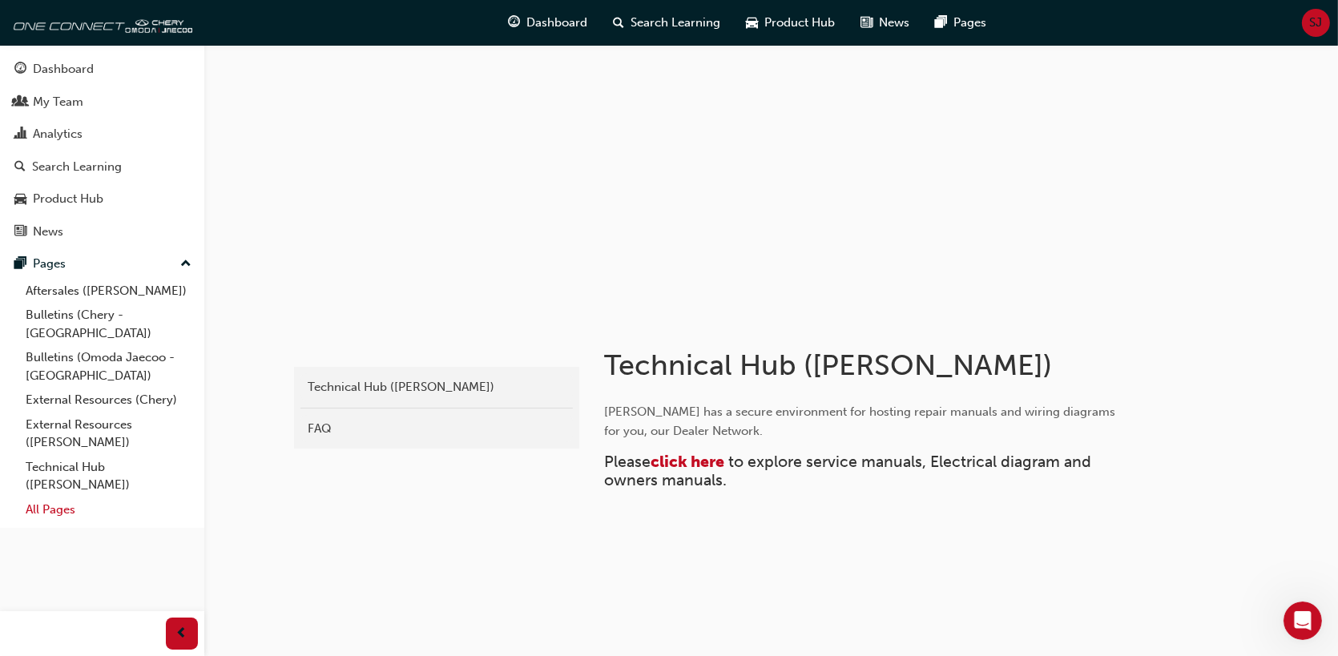
drag, startPoint x: 54, startPoint y: 493, endPoint x: 63, endPoint y: 501, distance: 13.0
click at [54, 497] on link "All Pages" at bounding box center [108, 509] width 179 height 25
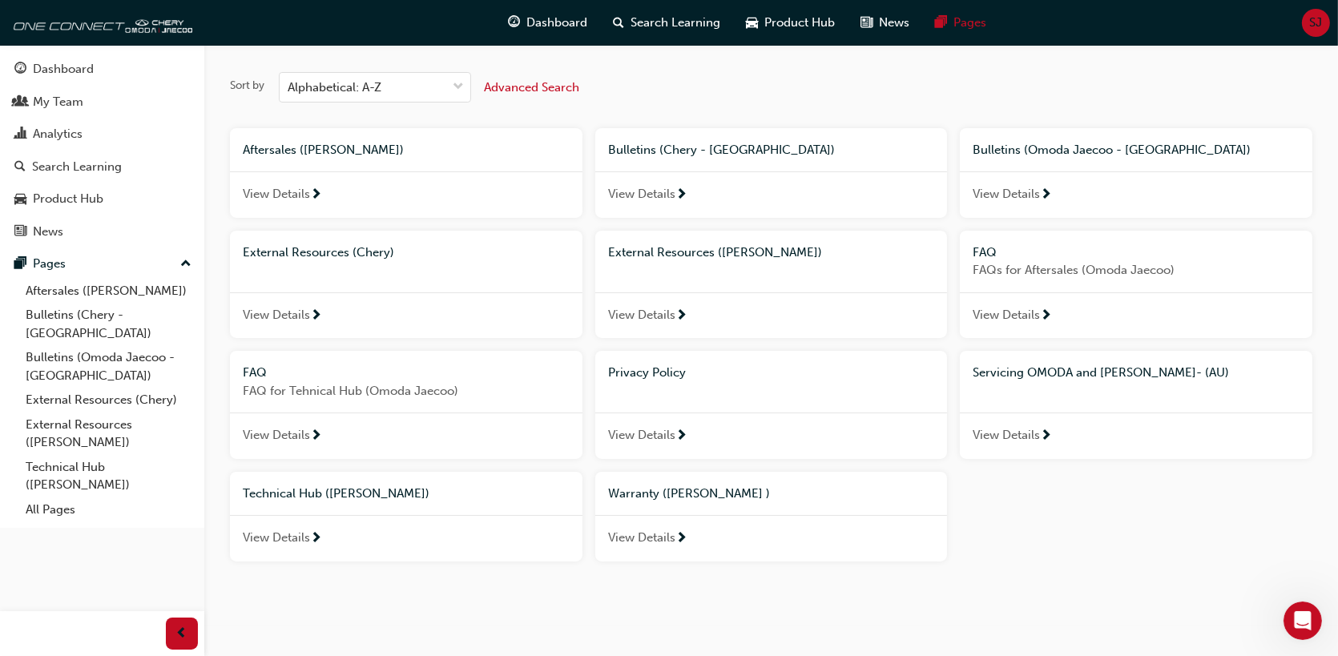
click at [1024, 316] on span "View Details" at bounding box center [1005, 315] width 67 height 18
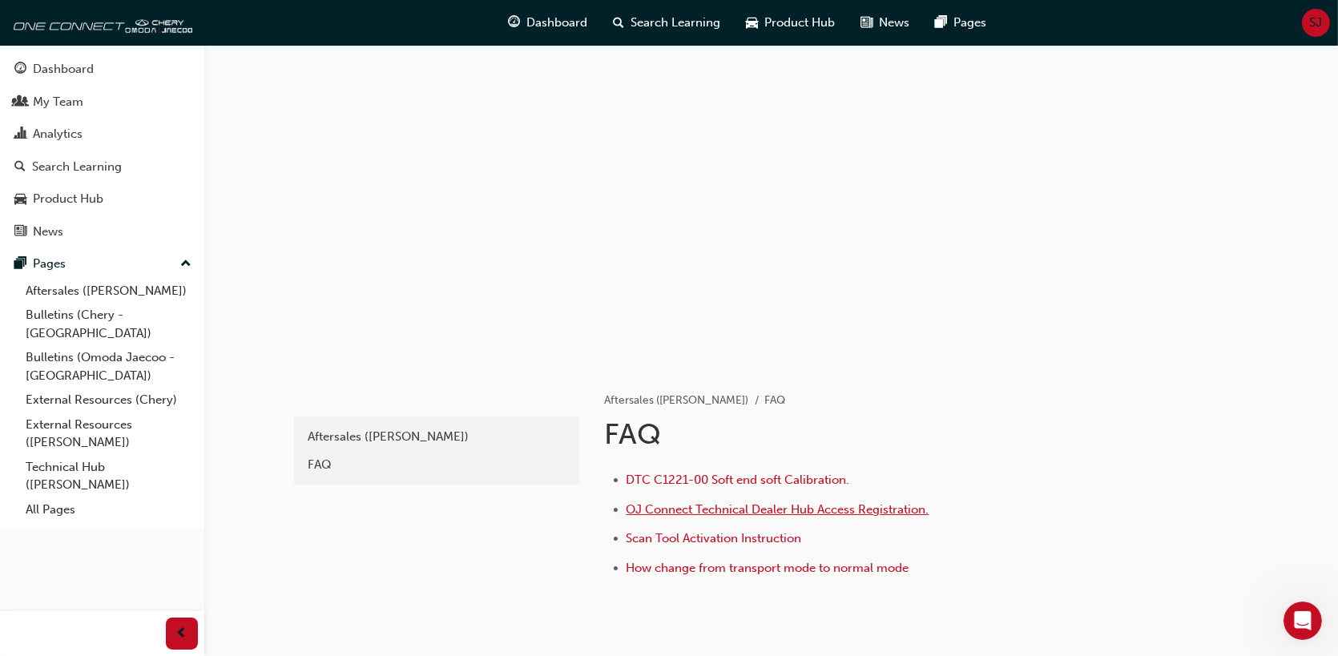
click at [791, 508] on span "OJ Connect Technical Dealer Hub Access Registration." at bounding box center [777, 509] width 303 height 14
